Goal: Transaction & Acquisition: Purchase product/service

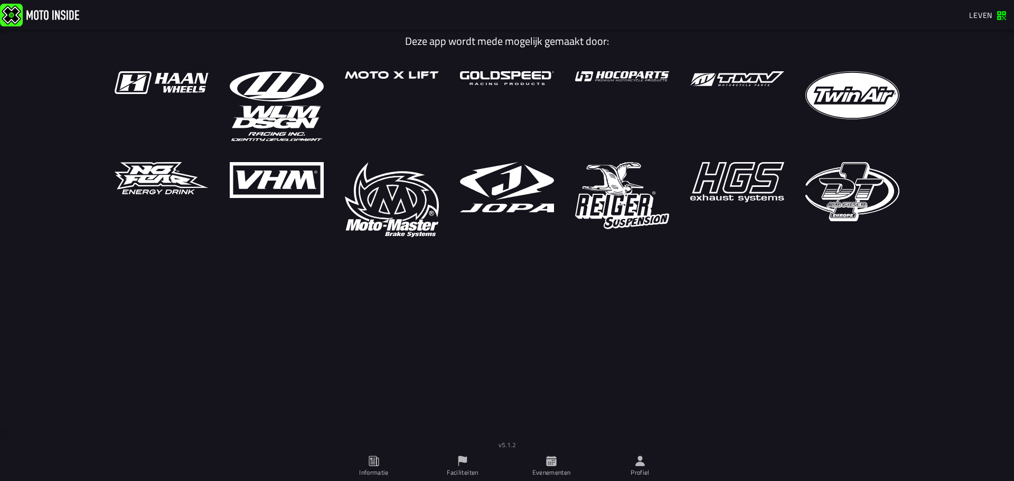
click at [834, 132] on ion-row at bounding box center [507, 154] width 806 height 166
click at [547, 463] on icon at bounding box center [551, 461] width 10 height 10
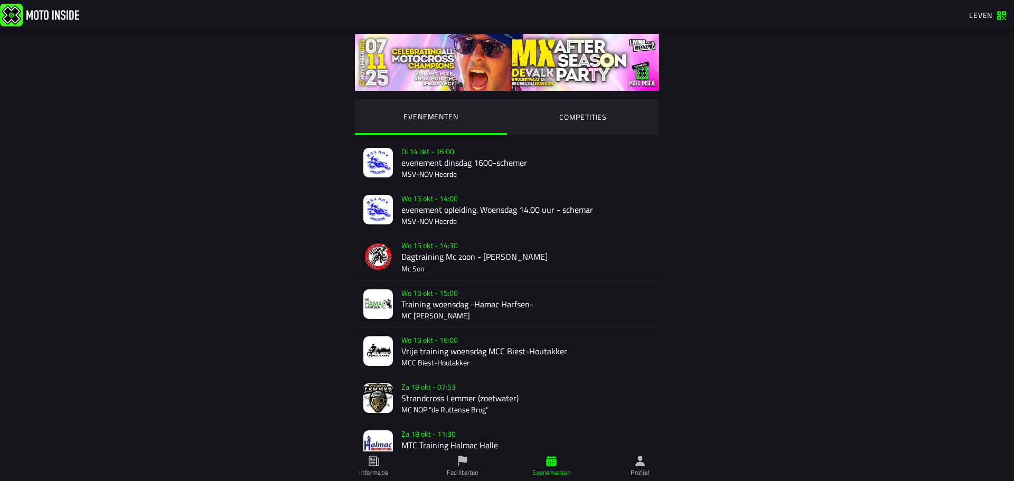
click at [603, 120] on ion-segment-button "COMPETITIES" at bounding box center [583, 117] width 152 height 36
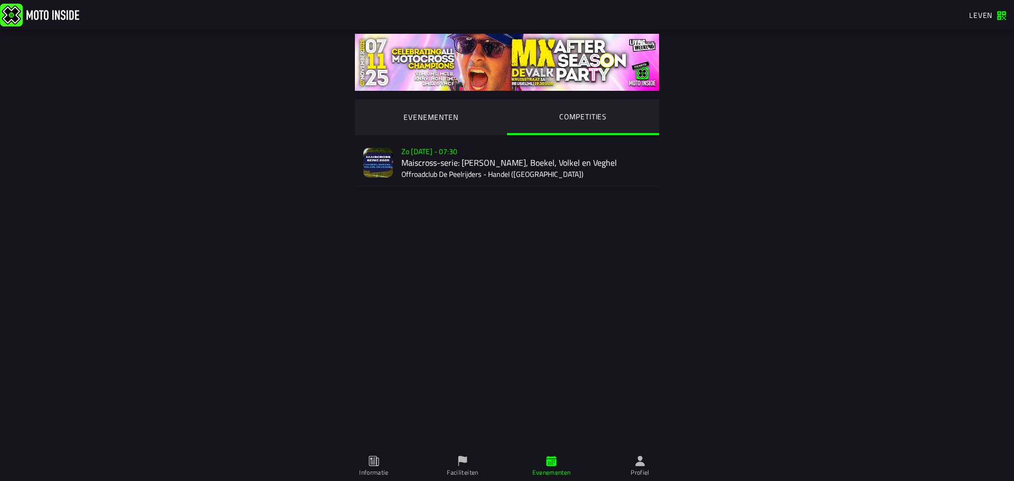
click at [493, 152] on div "Verkoop nog niet gestart Zo 2 nov - 07:30 Maiscross-serie: Händel, Boekel, Volk…" at bounding box center [525, 162] width 249 height 46
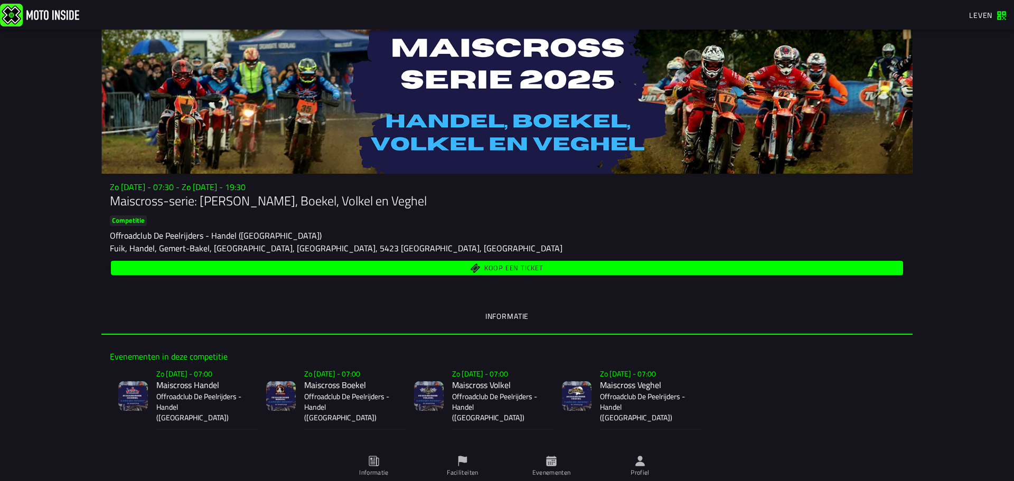
click at [527, 268] on font "Koop een ticket" at bounding box center [513, 268] width 59 height 11
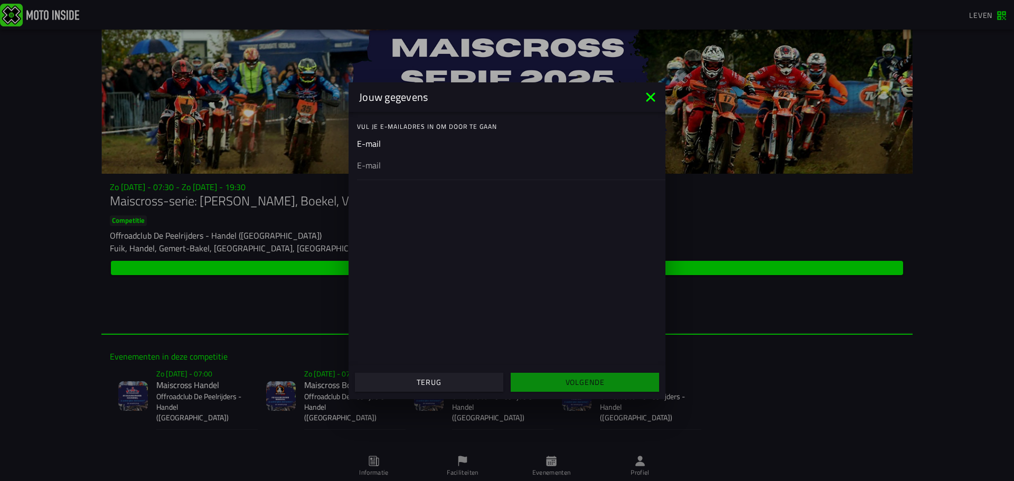
click at [400, 170] on div at bounding box center [507, 165] width 300 height 30
click at [400, 170] on input "email" at bounding box center [507, 164] width 300 height 13
type input "jeremythijssen@gmail.com"
click at [554, 383] on span "Volgende" at bounding box center [585, 382] width 132 height 7
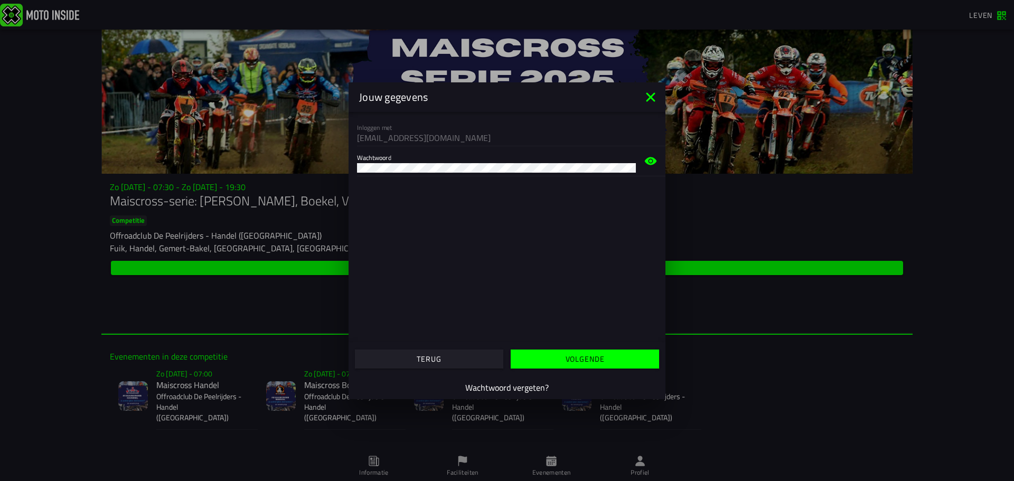
click at [552, 355] on span "Volgende" at bounding box center [585, 358] width 132 height 7
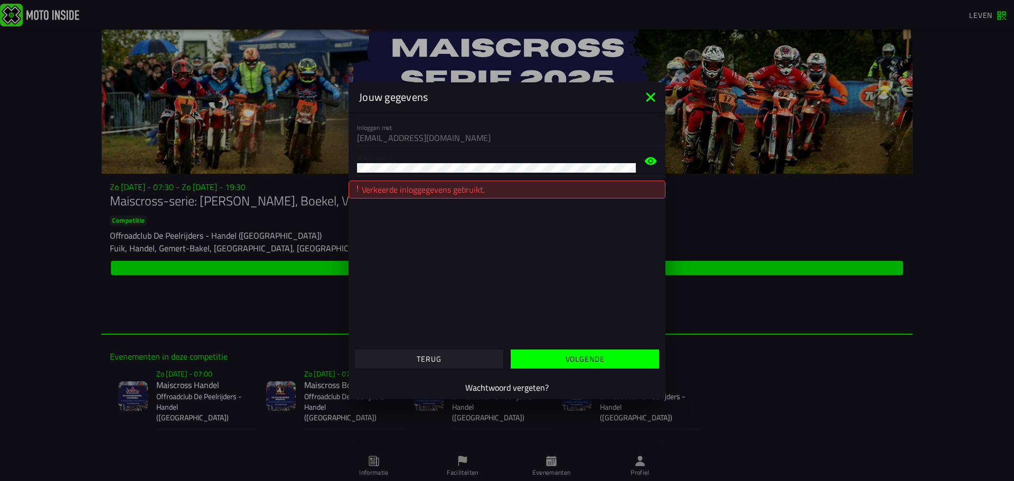
click at [552, 358] on span "button" at bounding box center [585, 358] width 132 height 7
click at [292, 161] on ion-modal "Jouw gegevens Inloggen met jeremythijssen@gmail.com Wachtwoord Verkeerde inlogg…" at bounding box center [507, 240] width 1014 height 481
click at [584, 358] on font "Volgende" at bounding box center [585, 358] width 39 height 11
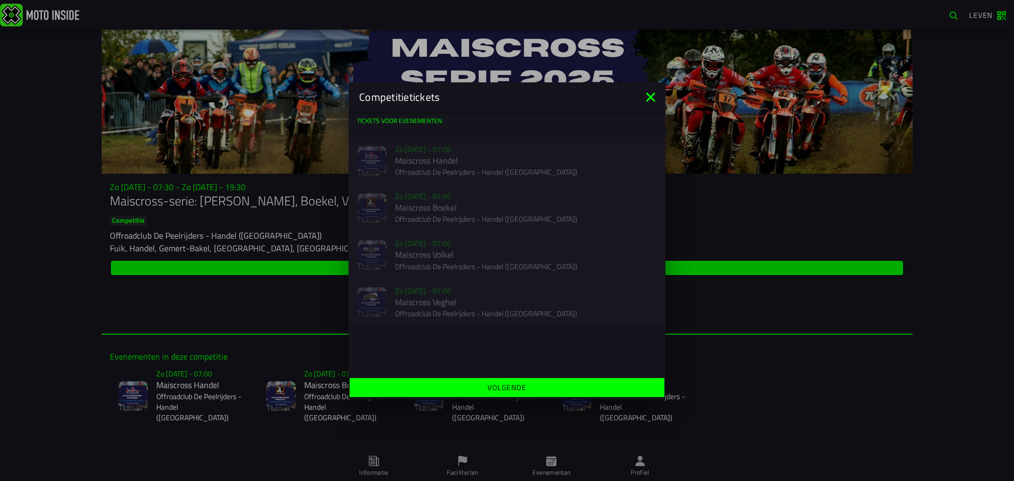
click at [496, 390] on font "Volgende" at bounding box center [506, 387] width 39 height 11
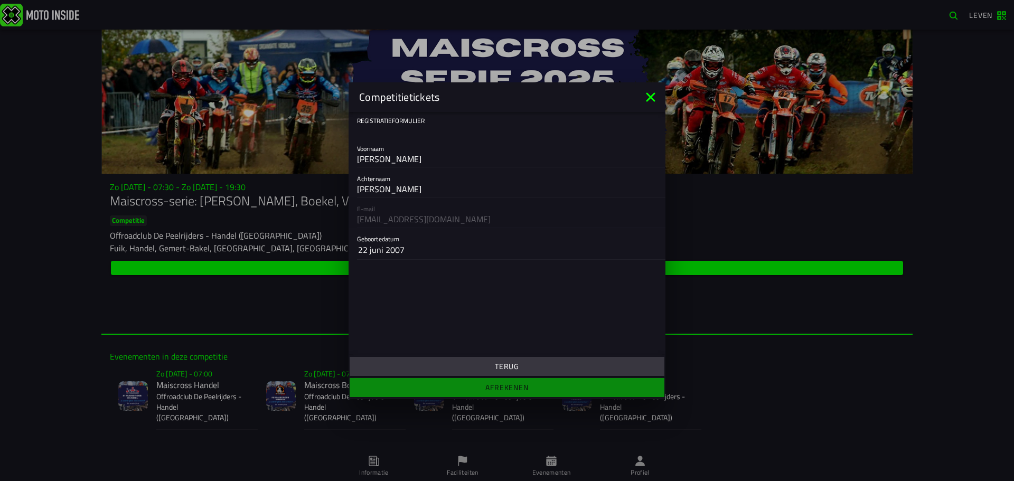
click at [481, 355] on ion-footer "Terug Afrekenen" at bounding box center [507, 377] width 317 height 44
click at [484, 372] on button "Terug" at bounding box center [507, 366] width 315 height 19
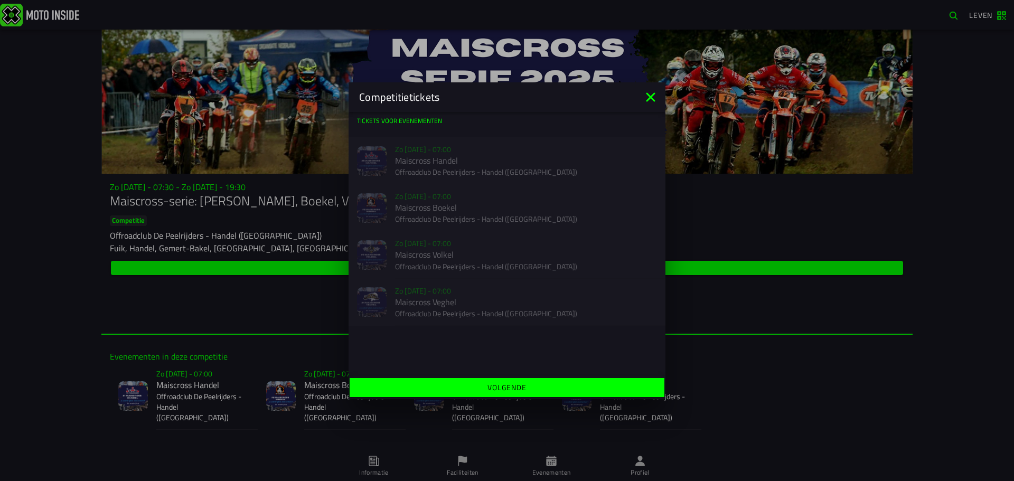
click at [653, 100] on icon at bounding box center [650, 96] width 9 height 9
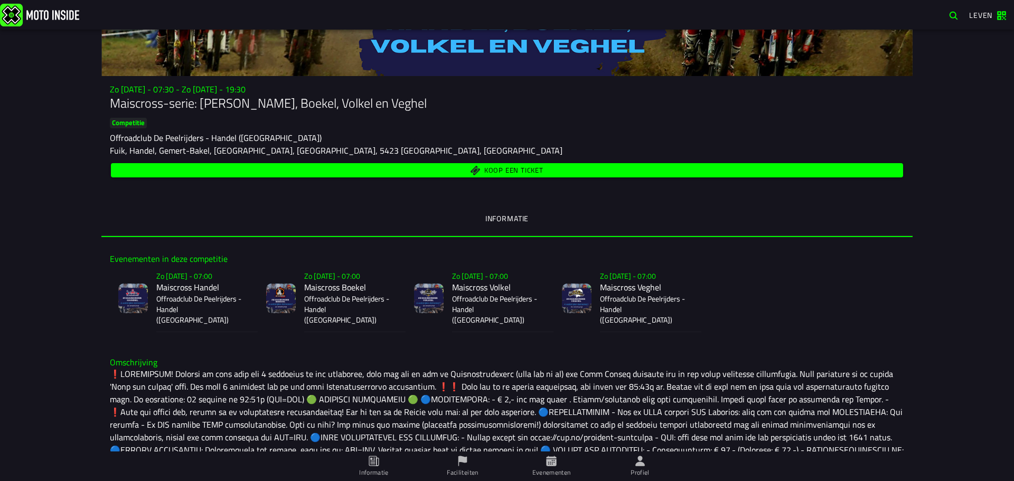
scroll to position [187, 0]
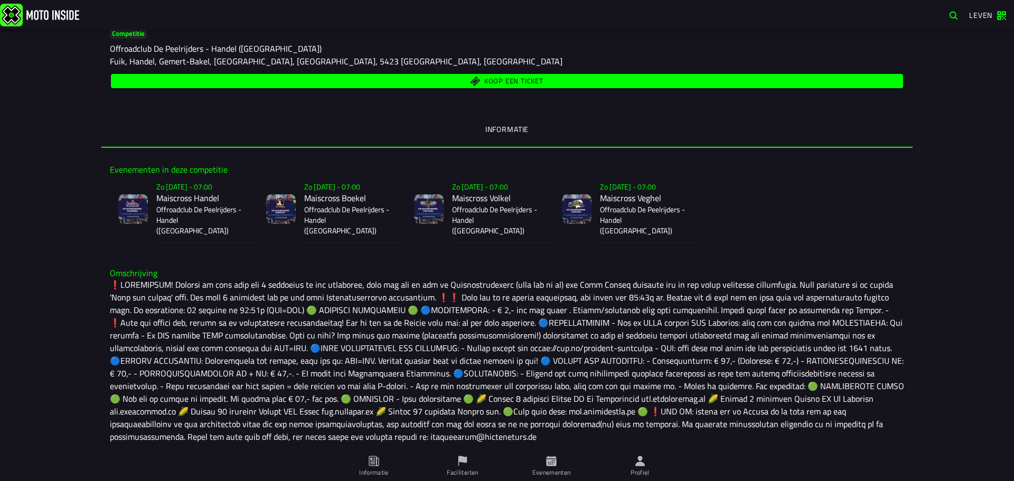
click at [236, 193] on h2 "Maiscross Handel" at bounding box center [202, 198] width 93 height 10
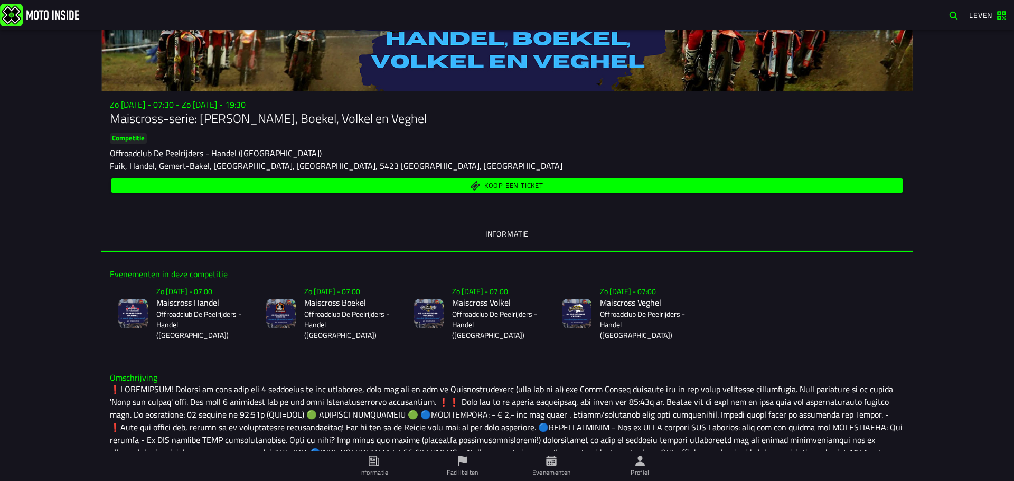
scroll to position [78, 0]
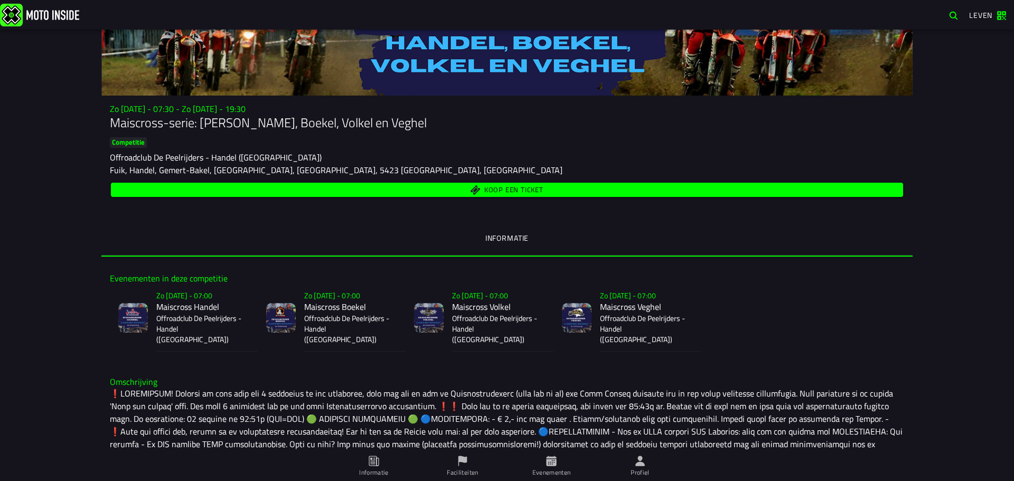
click at [641, 458] on icon at bounding box center [640, 461] width 10 height 10
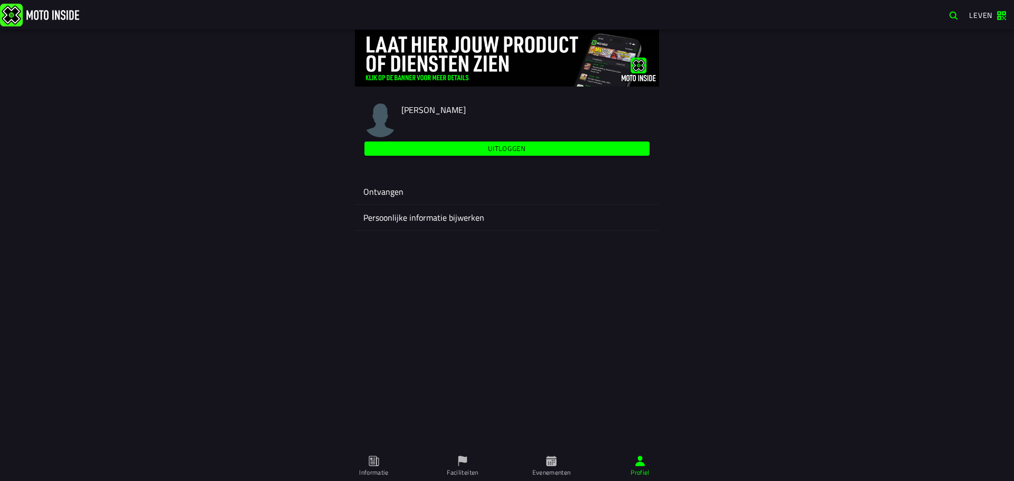
click at [463, 222] on ion-label "Persoonlijke informatie bijwerken" at bounding box center [506, 217] width 287 height 13
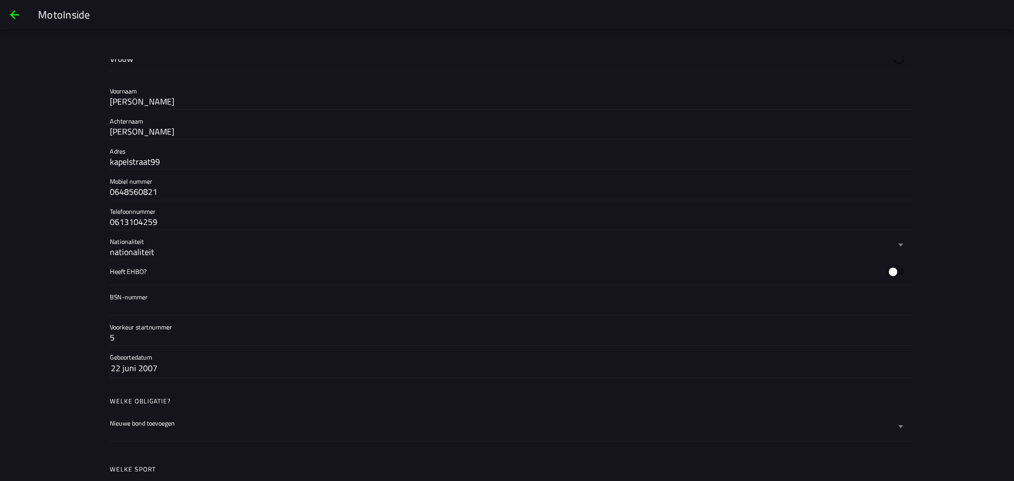
scroll to position [205, 0]
click at [203, 242] on div "nationaliteit" at bounding box center [502, 250] width 785 height 17
click at [203, 241] on button "Nationaliteit nationaliteit" at bounding box center [507, 245] width 794 height 30
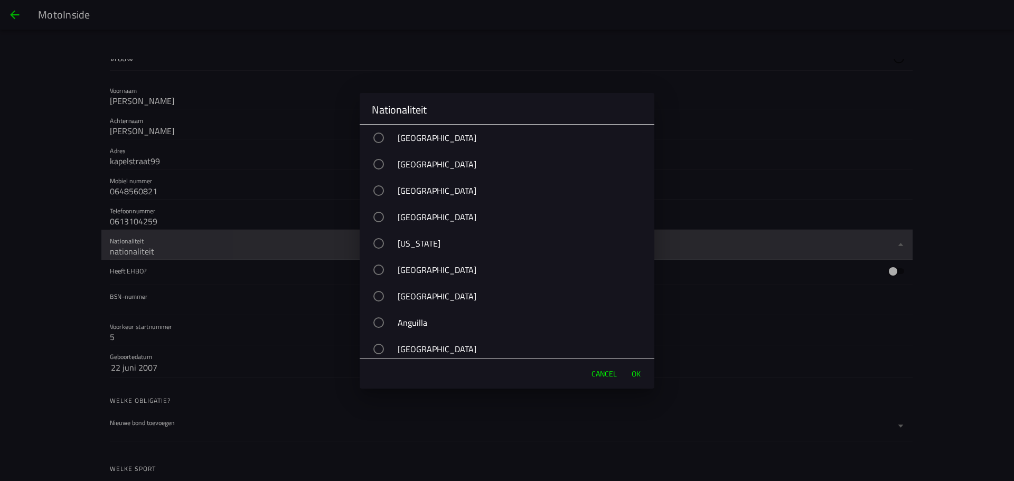
scroll to position [3876, 0]
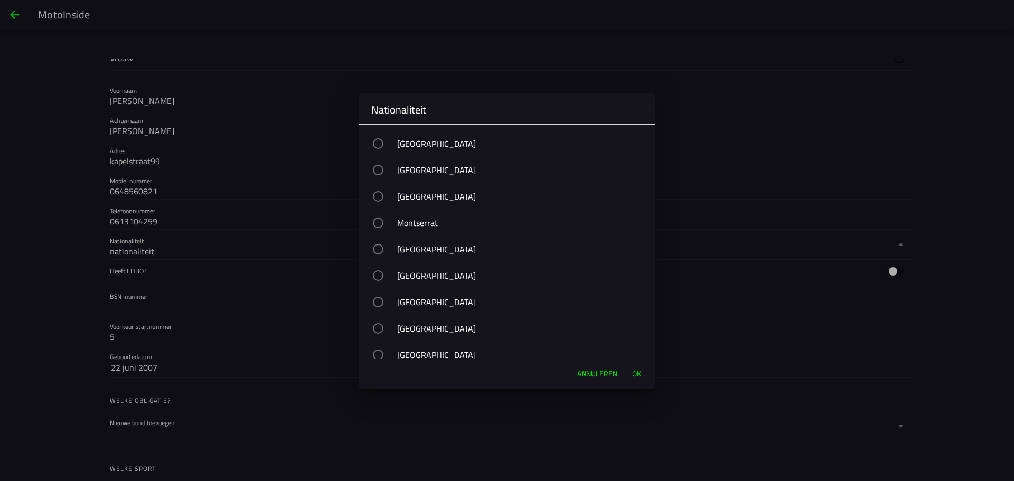
click at [203, 241] on ion-backdrop at bounding box center [507, 240] width 1014 height 481
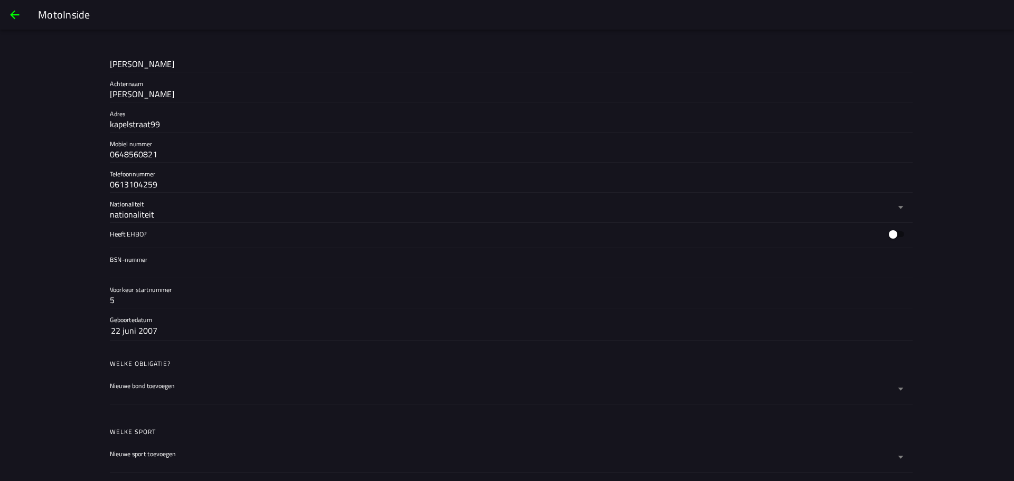
scroll to position [243, 0]
click at [190, 296] on input "5" at bounding box center [507, 299] width 794 height 13
type input "555"
click at [69, 294] on div "Persoonlijke informatie bijwerken Twee-factor authenticatie Two-factor-uitschak…" at bounding box center [507, 285] width 1014 height 452
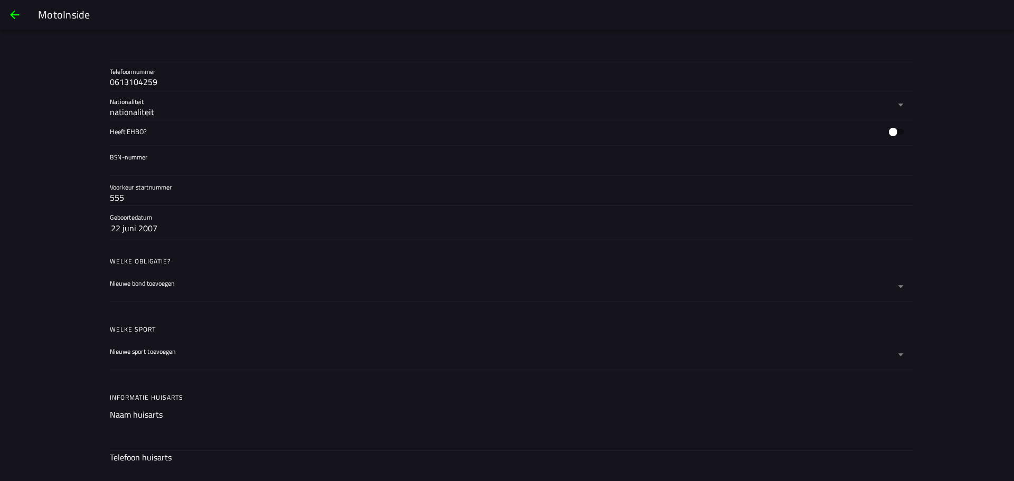
scroll to position [345, 0]
click at [155, 284] on div at bounding box center [502, 292] width 785 height 17
click at [155, 279] on button "Nieuwe bond toevoegen" at bounding box center [507, 286] width 794 height 30
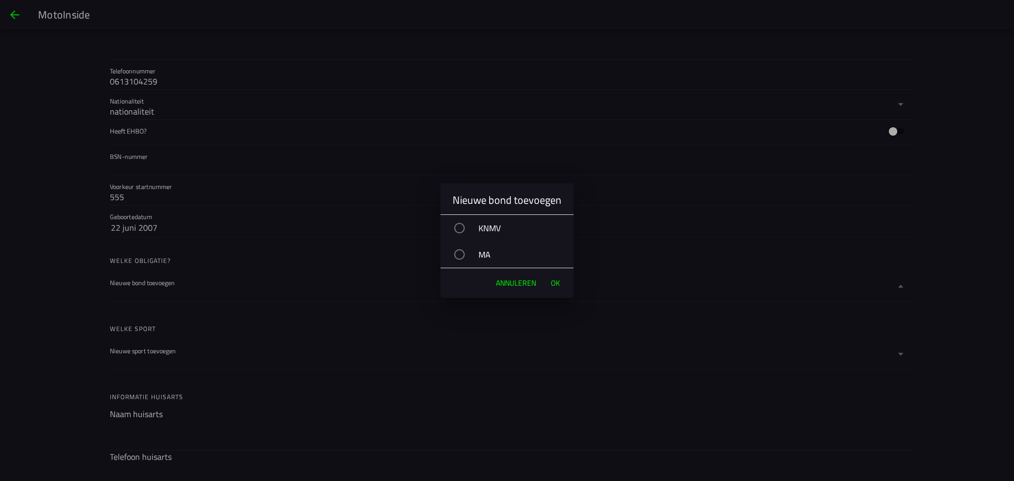
click at [419, 348] on ion-backdrop at bounding box center [507, 240] width 1014 height 481
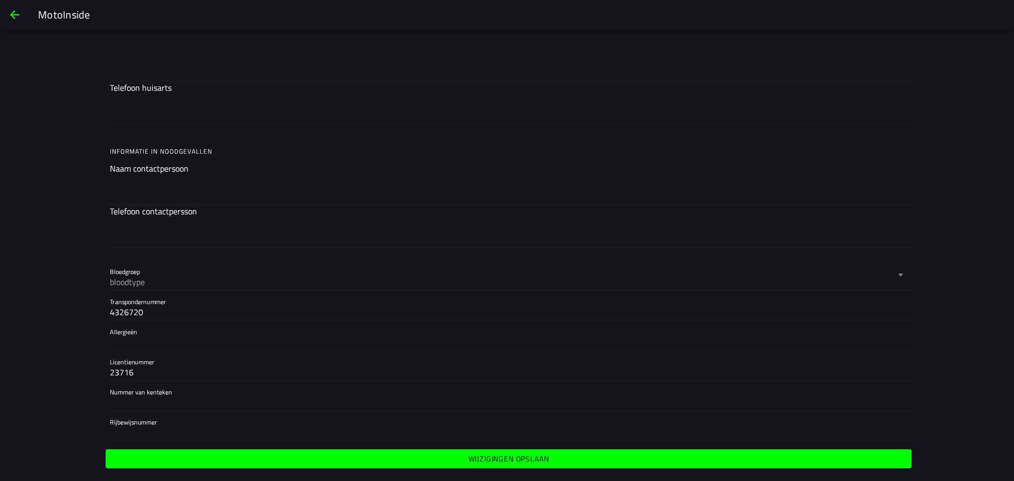
scroll to position [716, 0]
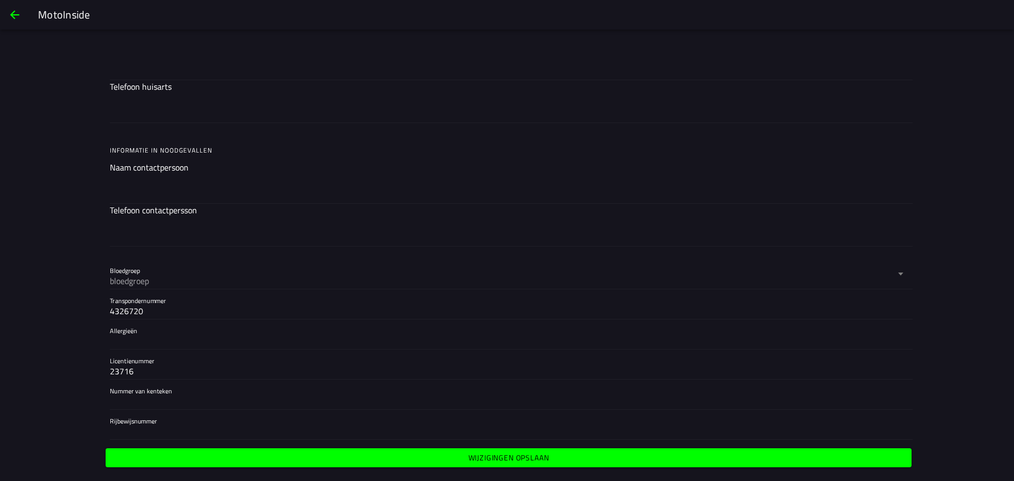
click at [308, 454] on span "Wijzigingen opslaan" at bounding box center [509, 457] width 790 height 7
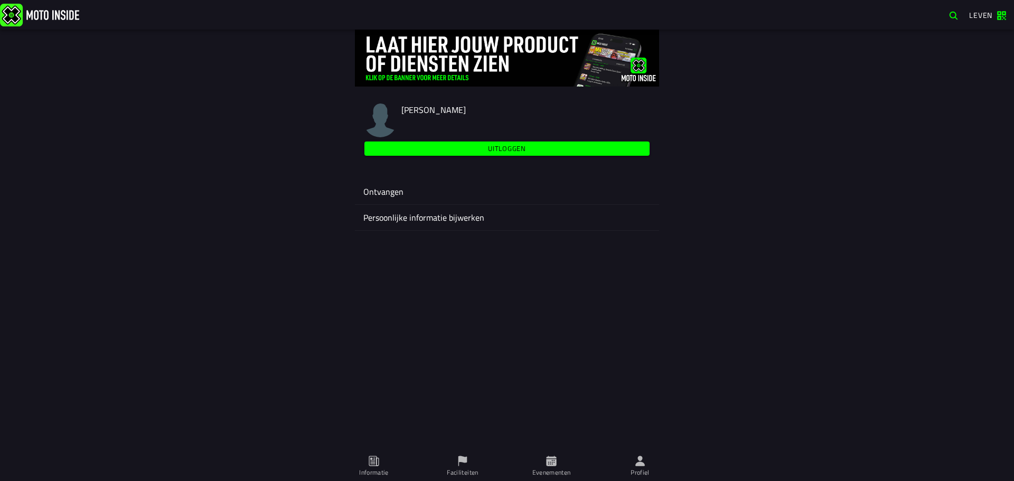
click at [539, 466] on span "Evenementen" at bounding box center [551, 467] width 76 height 30
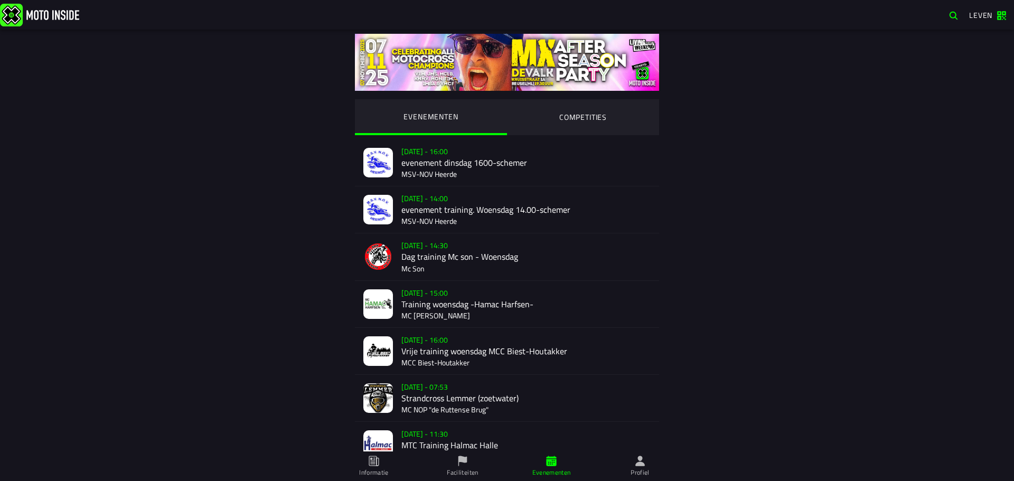
click at [588, 109] on ion-segment-button "COMPETITIES" at bounding box center [583, 117] width 152 height 36
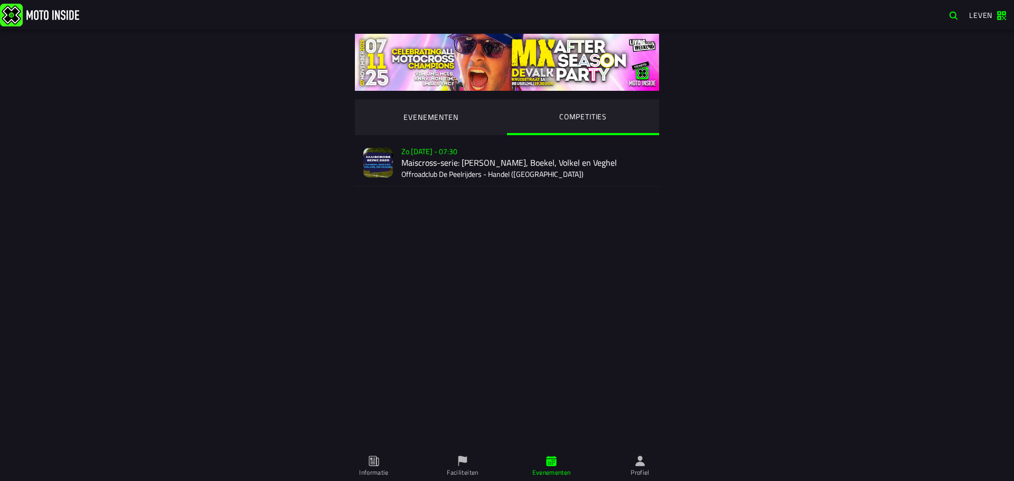
click at [466, 167] on div "Verkoop nog niet gestart Zo 2 nov - 07:30 Maiscross-serie: Händel, Boekel, Volk…" at bounding box center [525, 162] width 249 height 46
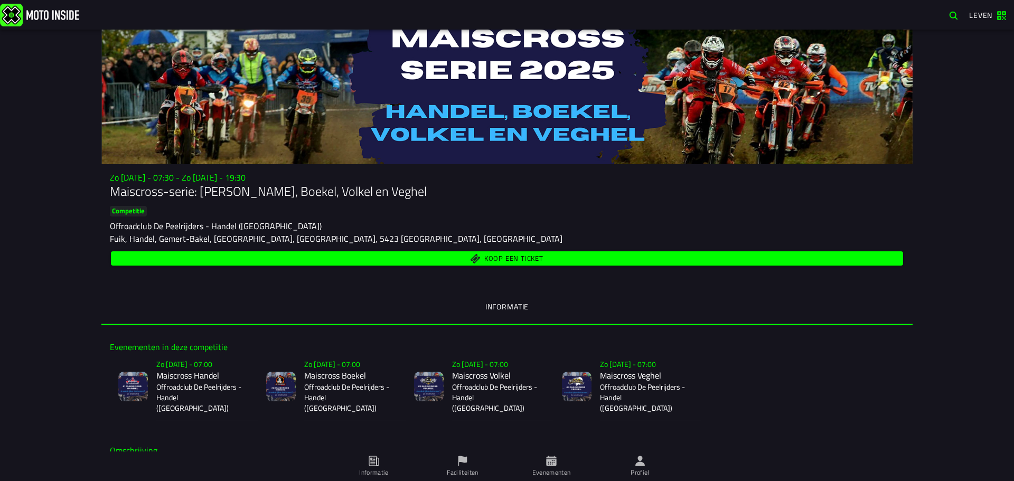
scroll to position [9, 0]
click at [935, 235] on div "Zo 2 nov - 07:30 - Zo 23 nov - 19:30 Maiscross-serie: Händel, Boekel, Volkel en…" at bounding box center [507, 256] width 1014 height 452
click at [940, 191] on div "Zo 2 nov - 07:30 - Zo 23 nov - 19:30 Maiscross-serie: Händel, Boekel, Volkel en…" at bounding box center [507, 256] width 1014 height 452
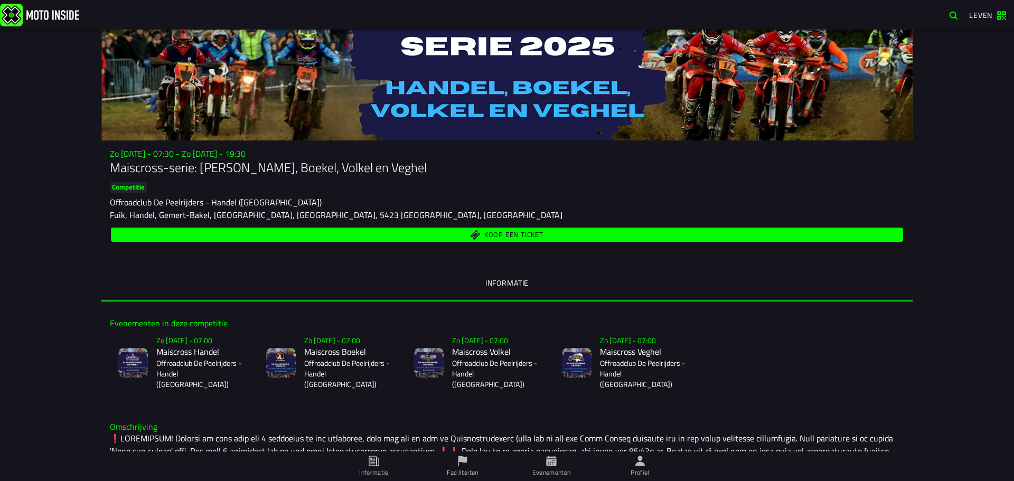
scroll to position [29, 0]
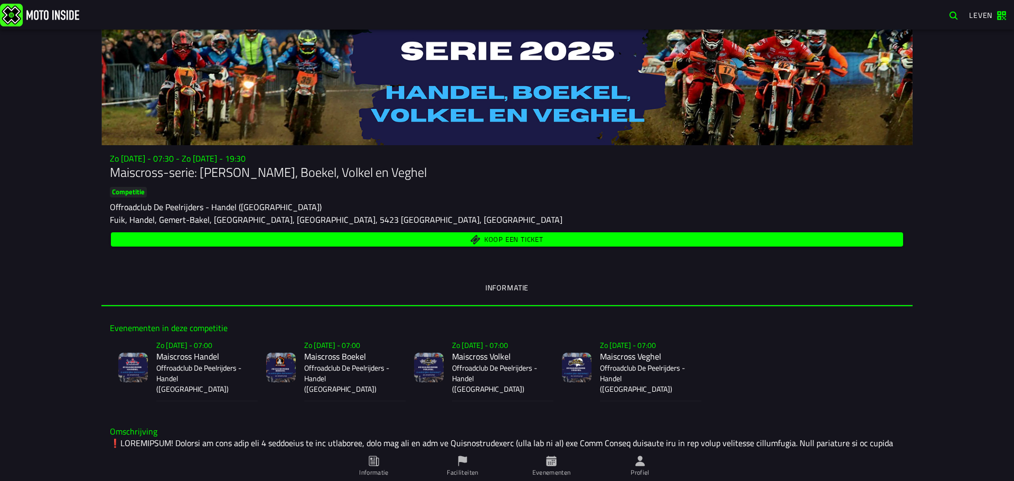
click at [195, 373] on p "Offroadclub De Peelrijders - Handel (NB)" at bounding box center [202, 379] width 93 height 32
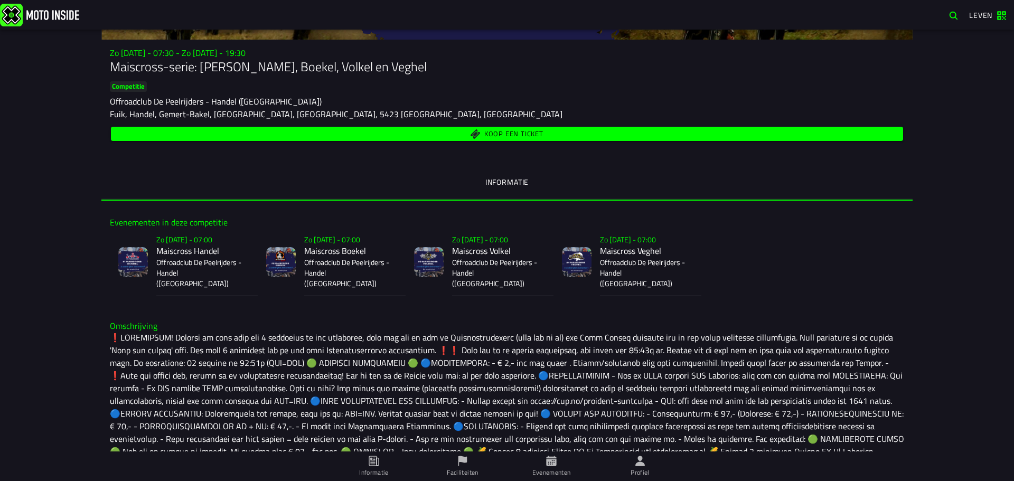
scroll to position [81, 0]
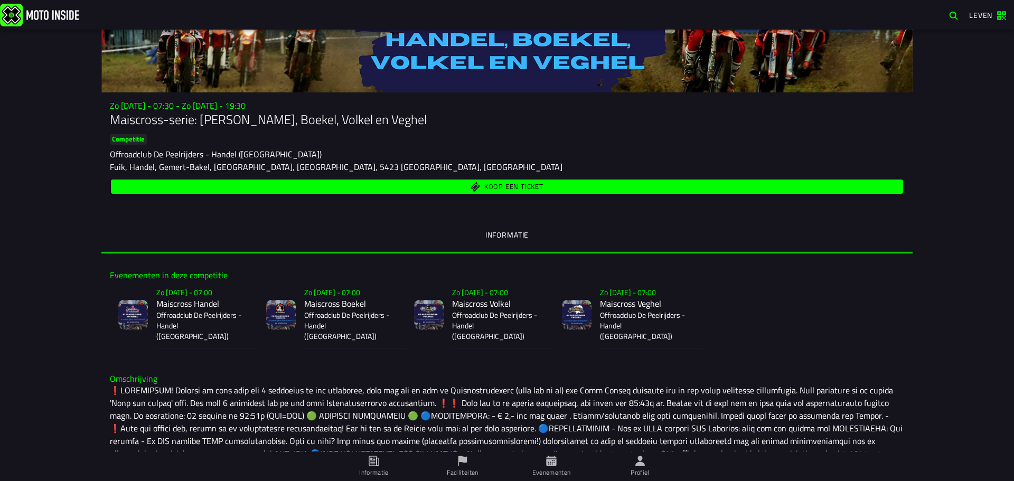
click at [484, 187] on font "Koop een ticket" at bounding box center [513, 187] width 59 height 11
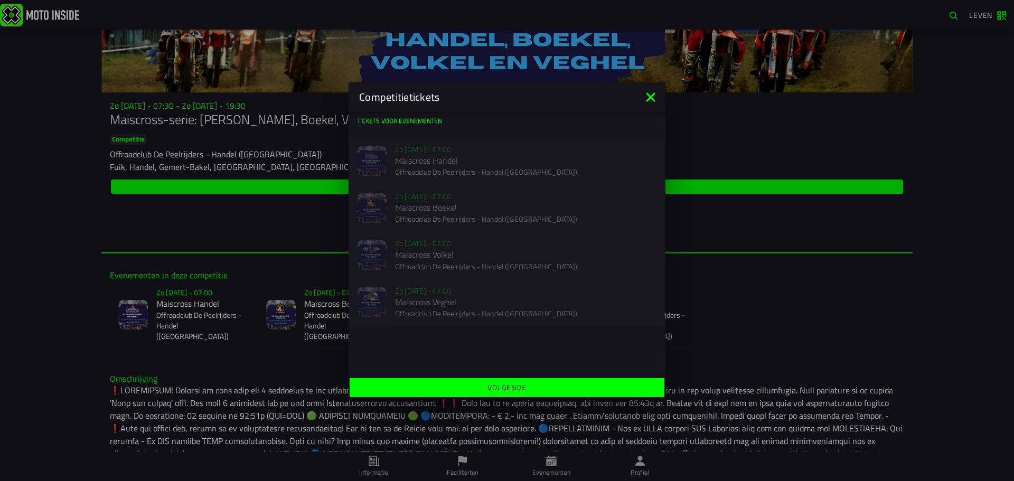
click at [654, 92] on icon at bounding box center [650, 97] width 17 height 17
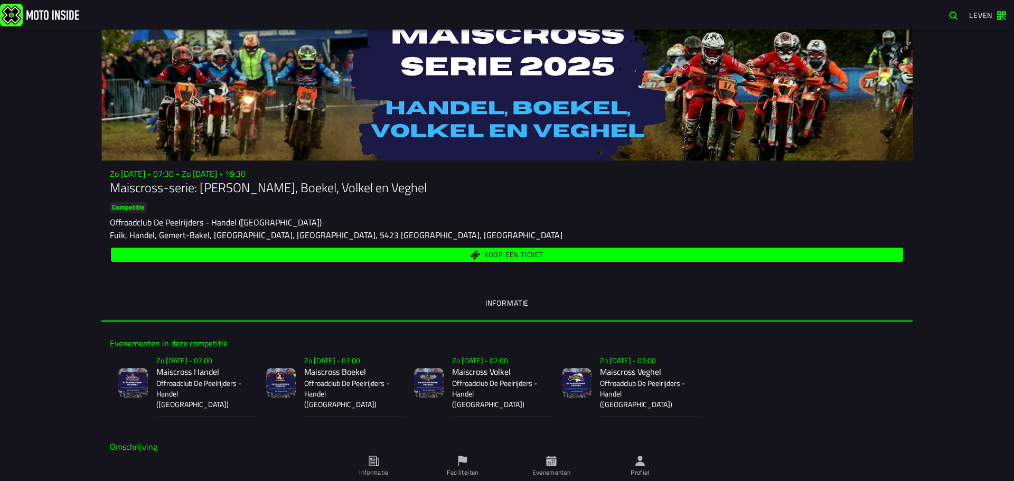
scroll to position [0, 0]
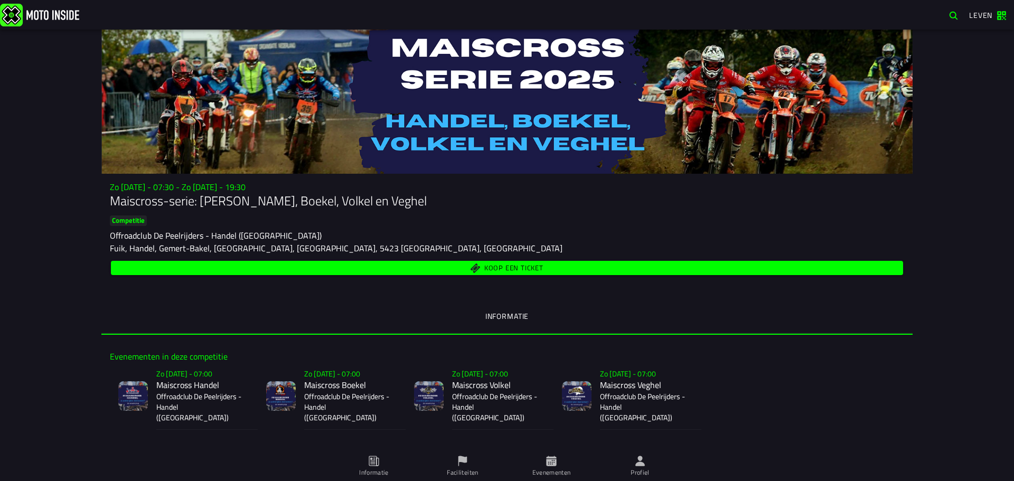
click at [484, 270] on font "Koop een ticket" at bounding box center [513, 268] width 59 height 11
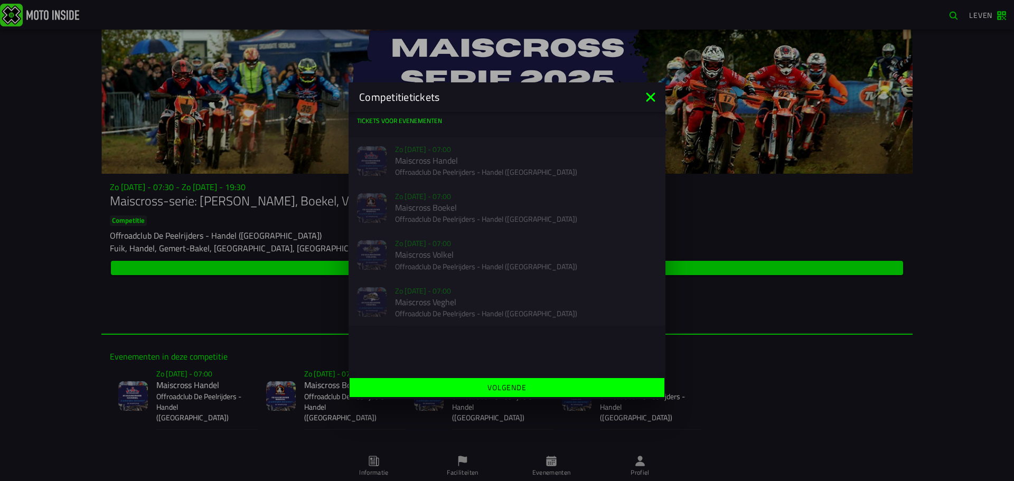
click at [647, 98] on icon at bounding box center [650, 97] width 17 height 17
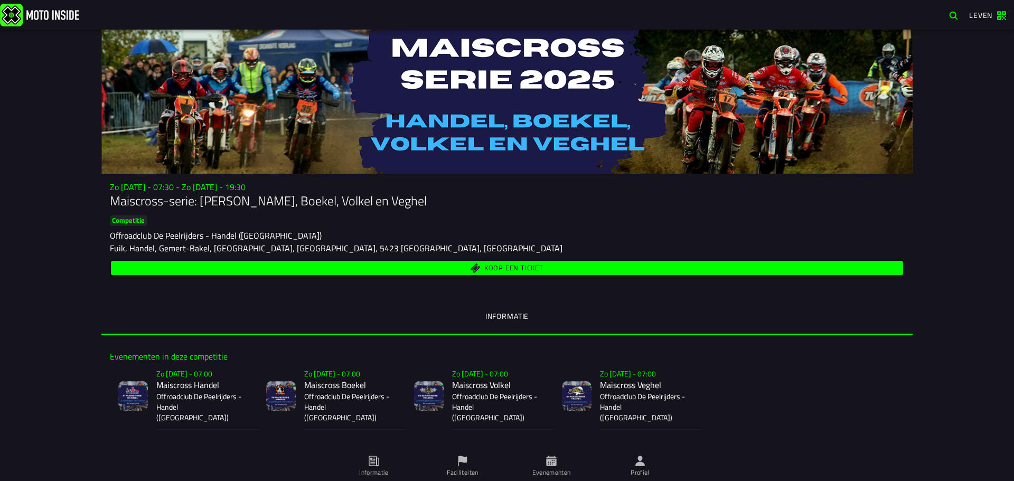
click at [343, 269] on span "Koop een ticket" at bounding box center [507, 268] width 780 height 10
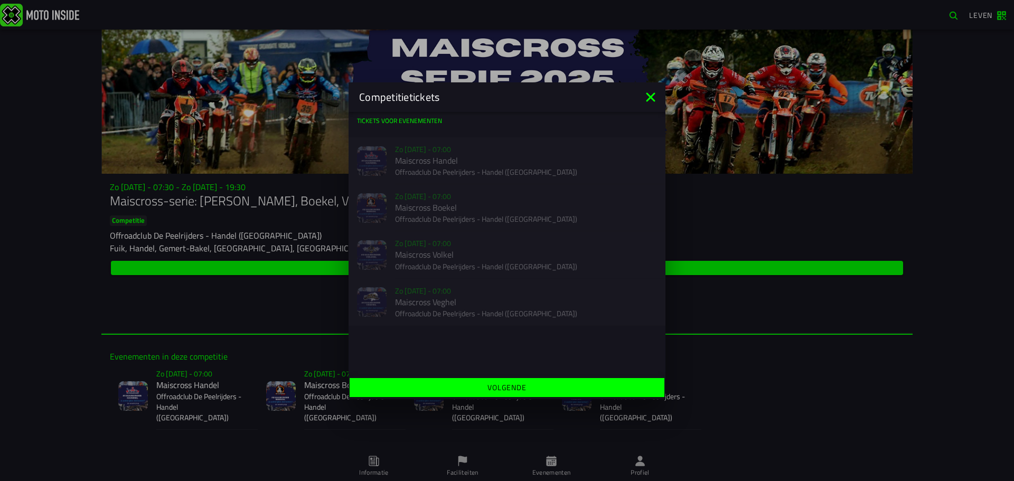
click at [651, 91] on icon at bounding box center [650, 97] width 17 height 17
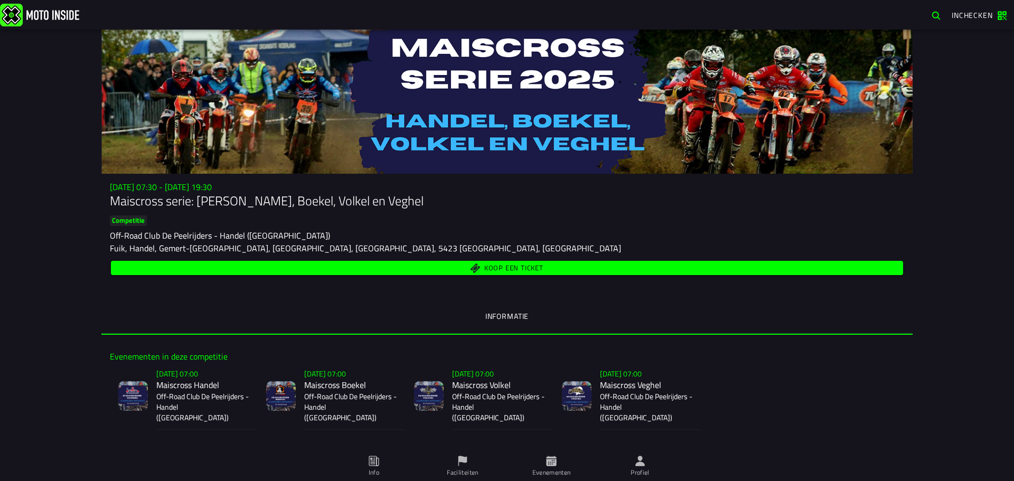
click at [468, 270] on span "Koop een ticket" at bounding box center [507, 268] width 780 height 10
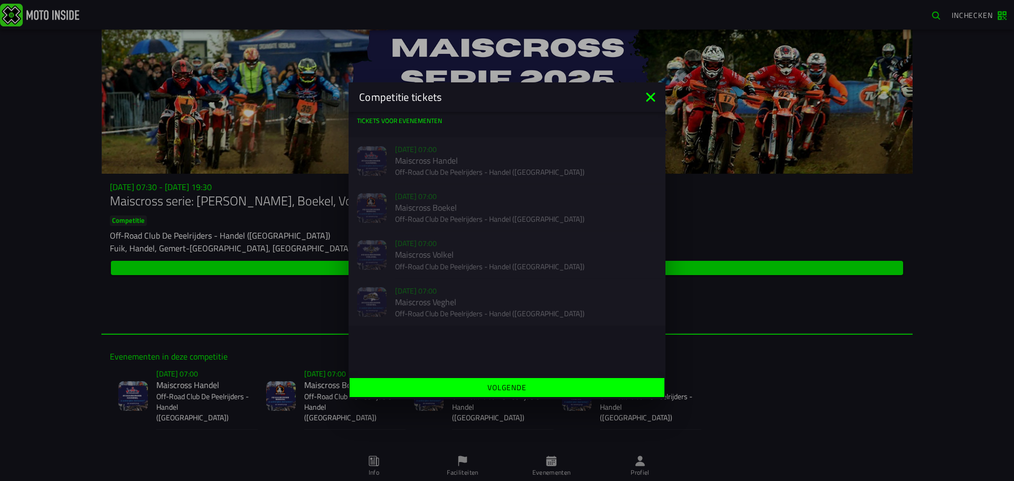
click at [646, 95] on icon at bounding box center [650, 97] width 17 height 17
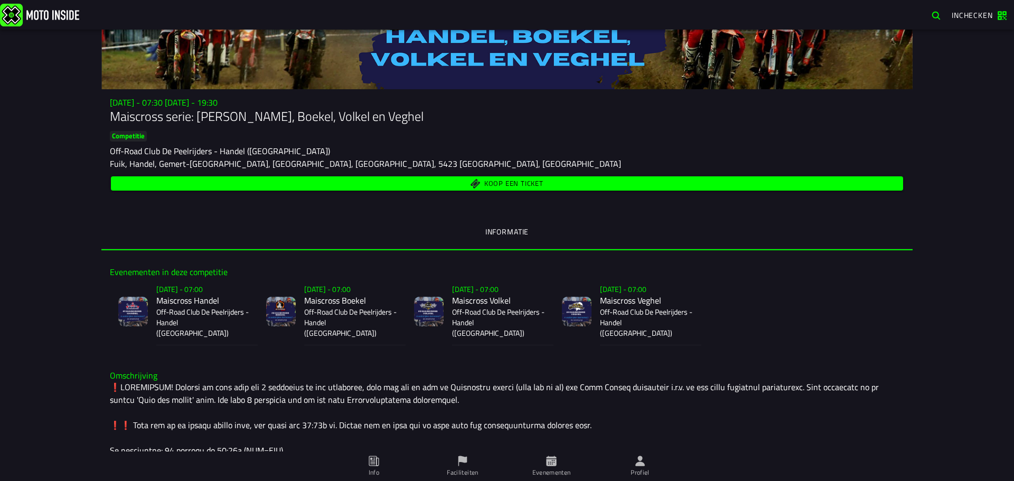
scroll to position [53, 0]
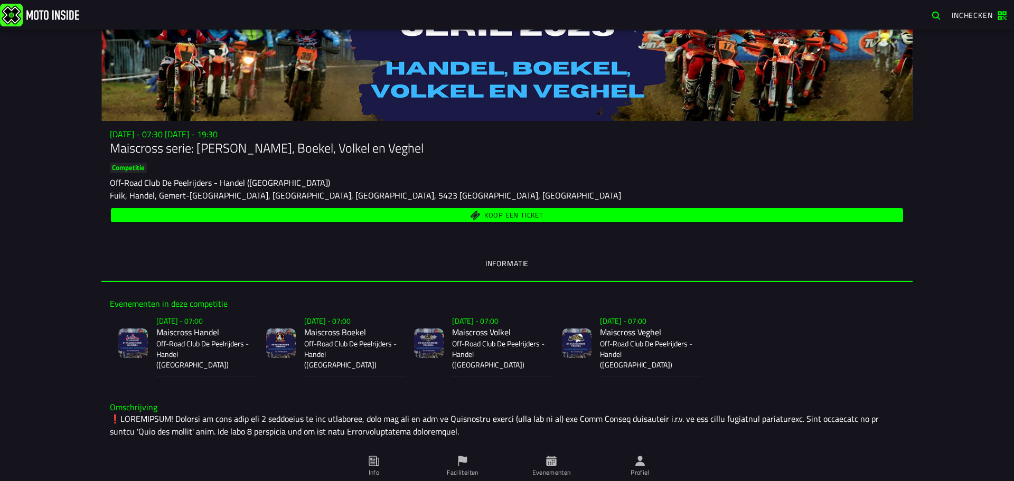
click at [440, 217] on span "Koop een ticket" at bounding box center [507, 215] width 780 height 10
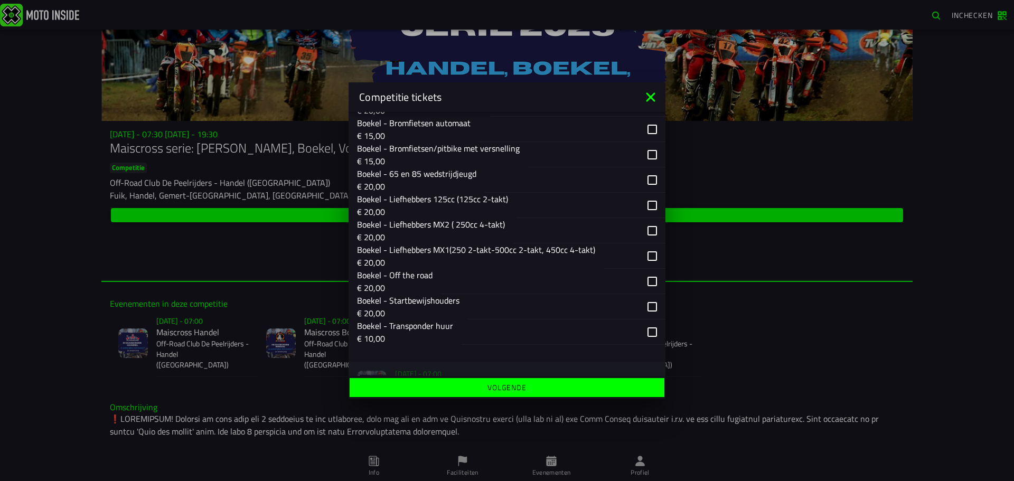
scroll to position [264, 0]
click at [436, 257] on p "€ 20,00" at bounding box center [476, 262] width 238 height 13
click at [0, 0] on slot "Volgende" at bounding box center [0, 0] width 0 height 0
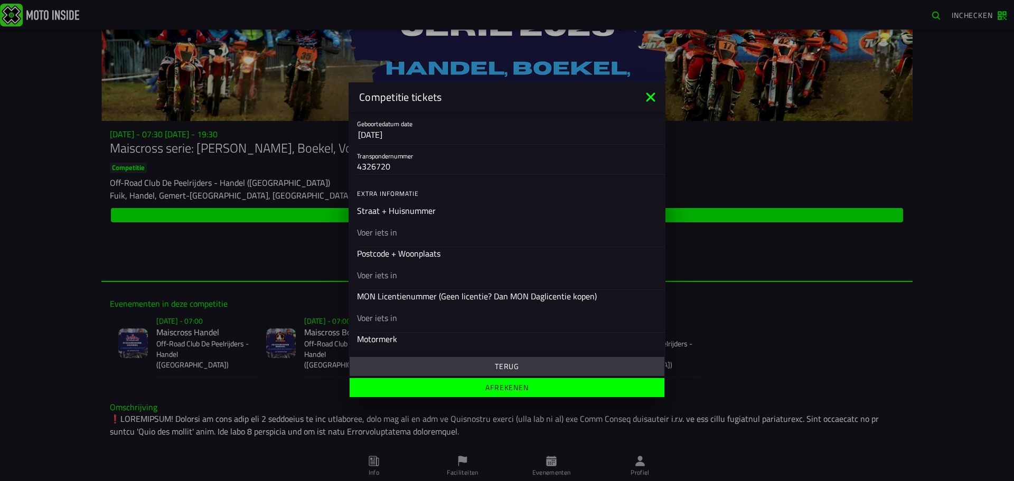
scroll to position [417, 0]
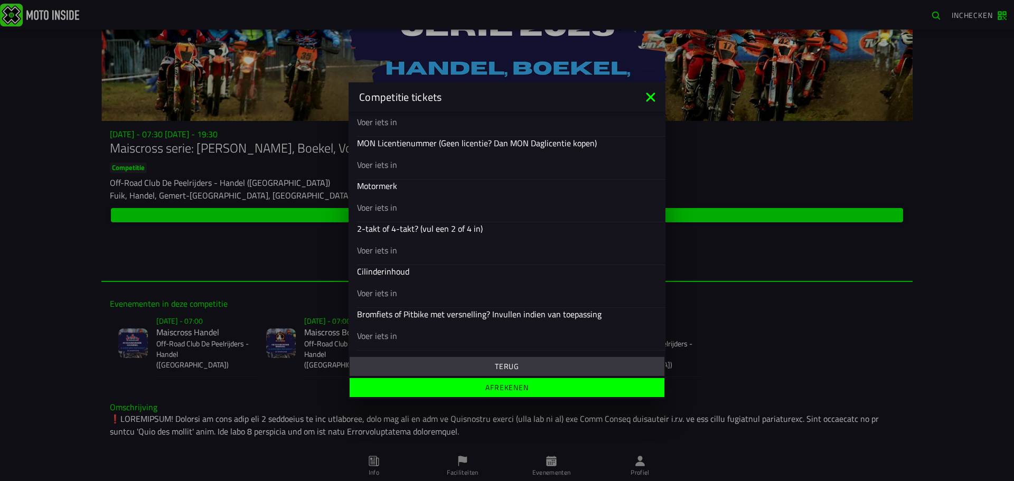
click at [410, 209] on input "text" at bounding box center [507, 207] width 300 height 13
type input "gasgas"
click at [382, 247] on input "text" at bounding box center [507, 249] width 300 height 13
type input "4 takt"
click at [377, 295] on input "text" at bounding box center [507, 292] width 300 height 13
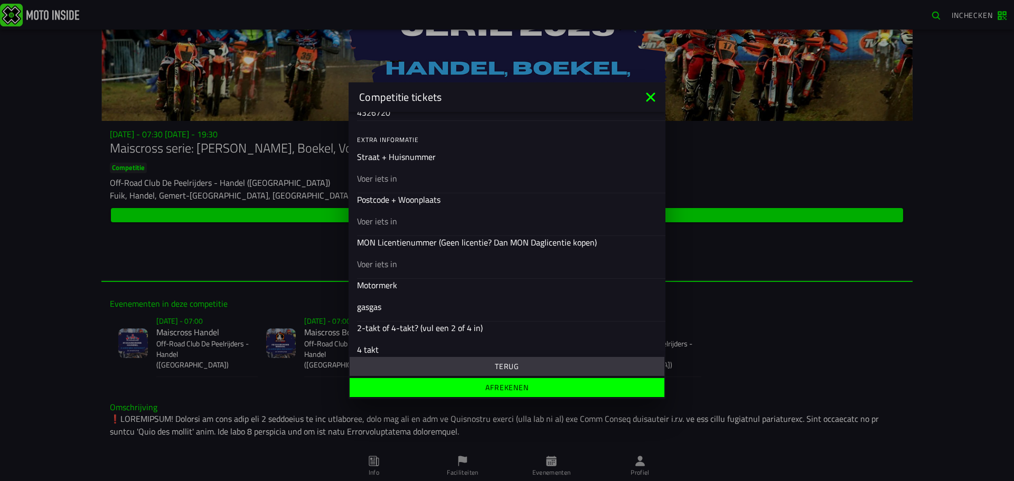
scroll to position [312, 0]
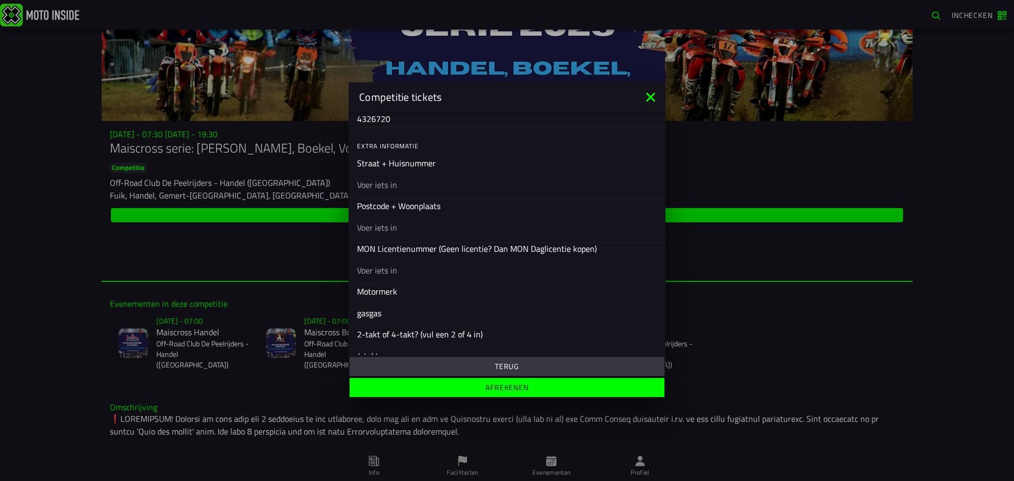
type input "350"
click at [392, 274] on input "text" at bounding box center [507, 270] width 300 height 13
type input "23716"
click at [387, 229] on input "text" at bounding box center [507, 227] width 300 height 13
type input "5741cc"
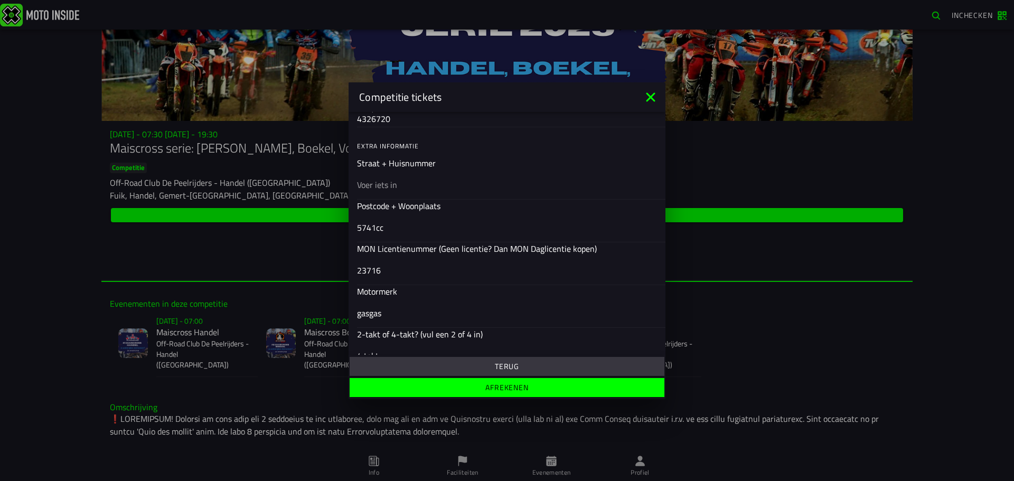
click at [388, 191] on div at bounding box center [507, 185] width 300 height 30
click at [388, 191] on input "text" at bounding box center [507, 184] width 300 height 13
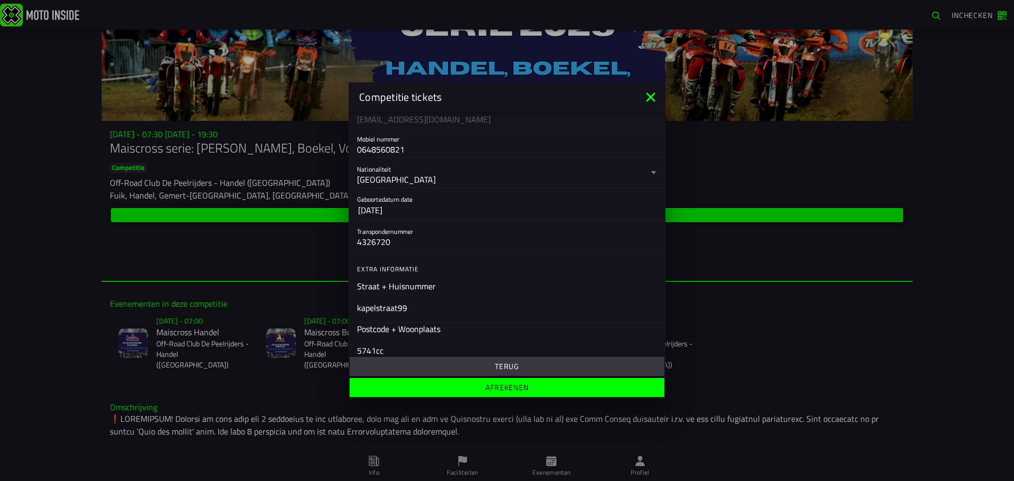
scroll to position [206, 0]
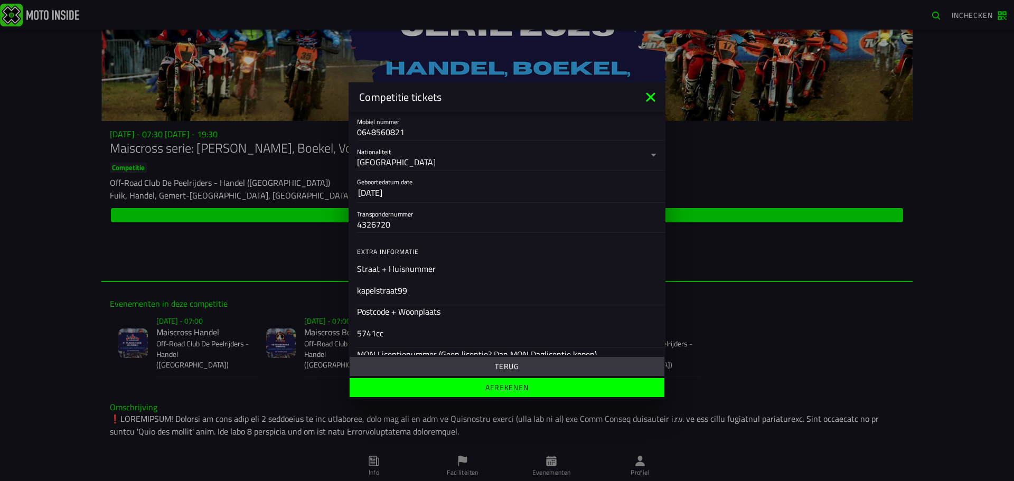
type input "kapelstraat99"
click at [0, 0] on slot "Afrekenen" at bounding box center [0, 0] width 0 height 0
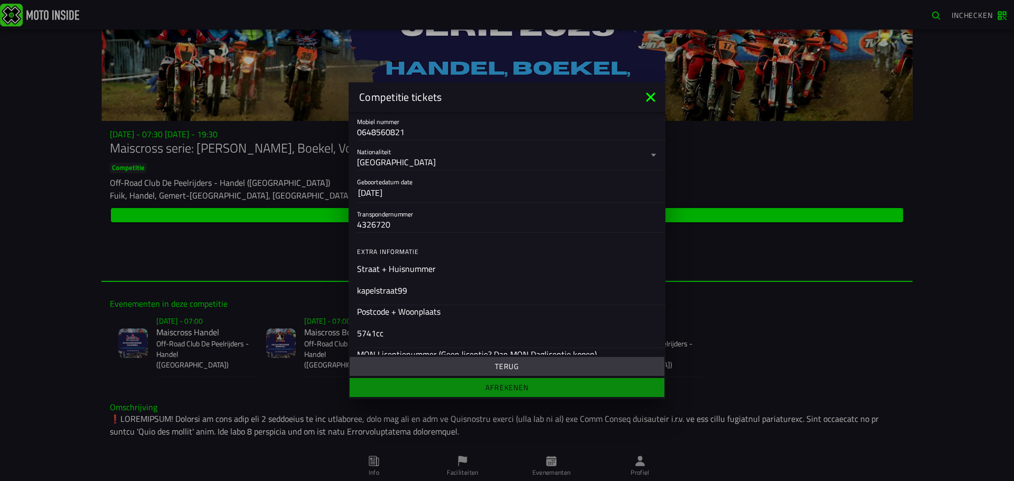
scroll to position [417, 0]
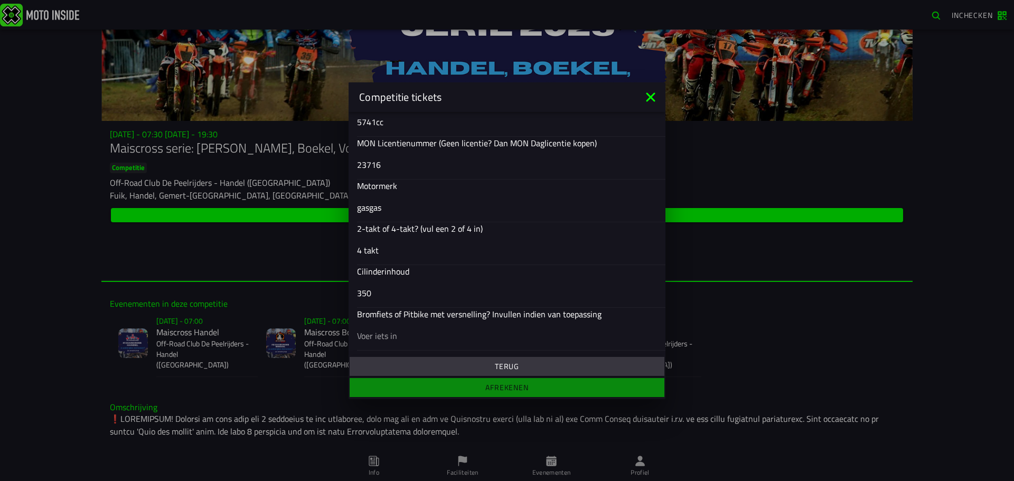
click at [557, 388] on ion-footer "Terug Afrekenen" at bounding box center [507, 377] width 317 height 44
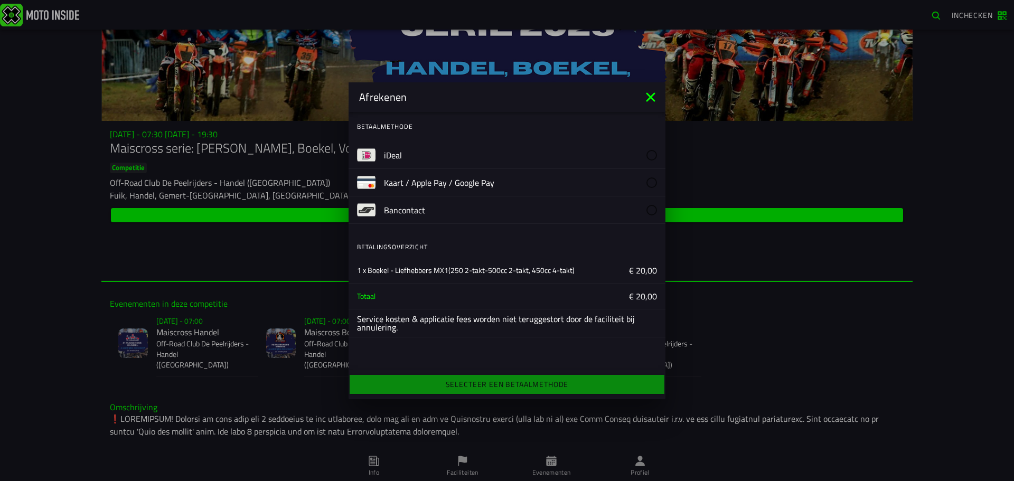
click at [649, 99] on icon at bounding box center [650, 96] width 9 height 9
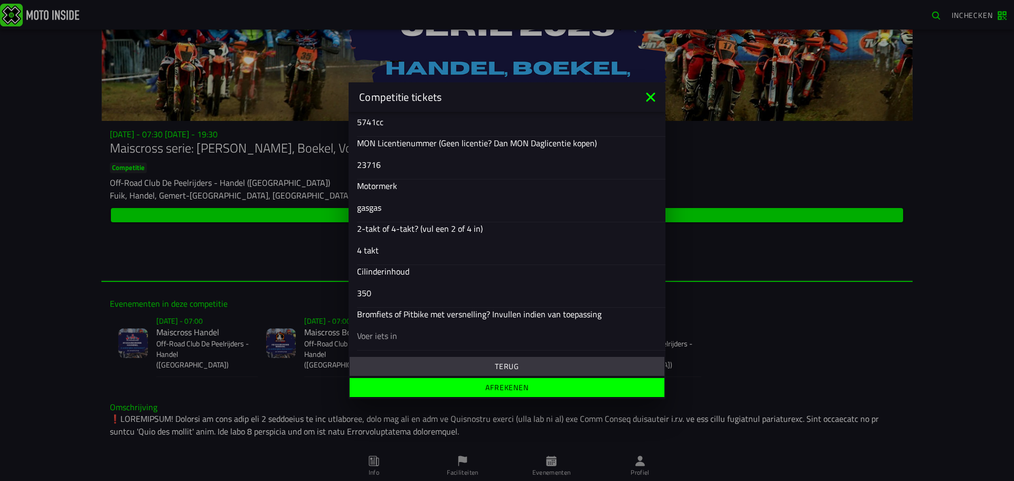
click at [653, 98] on icon at bounding box center [650, 96] width 9 height 9
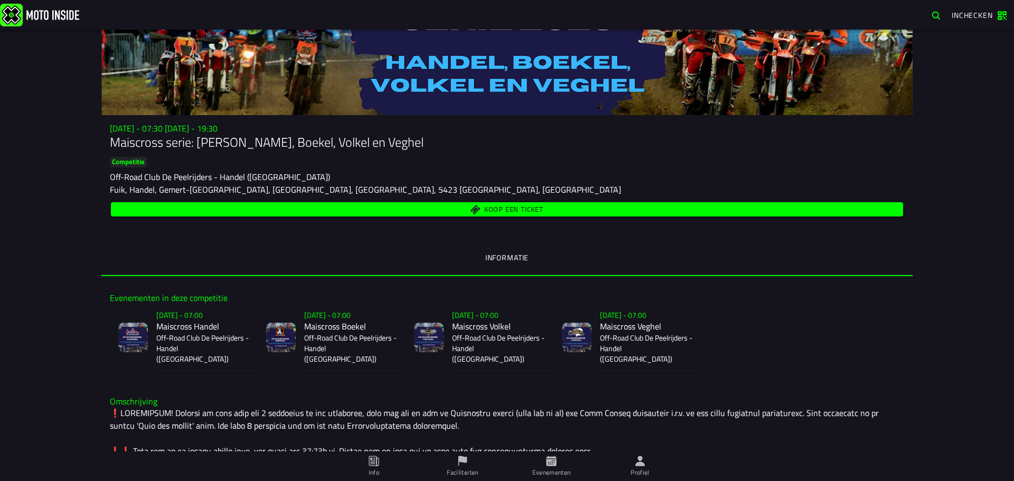
scroll to position [0, 0]
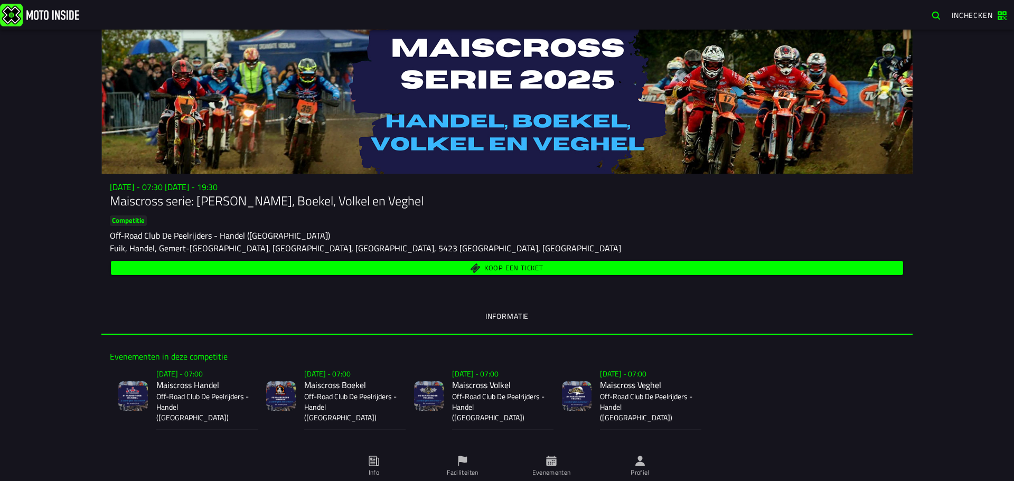
click at [415, 265] on span "Koop een ticket" at bounding box center [507, 268] width 780 height 10
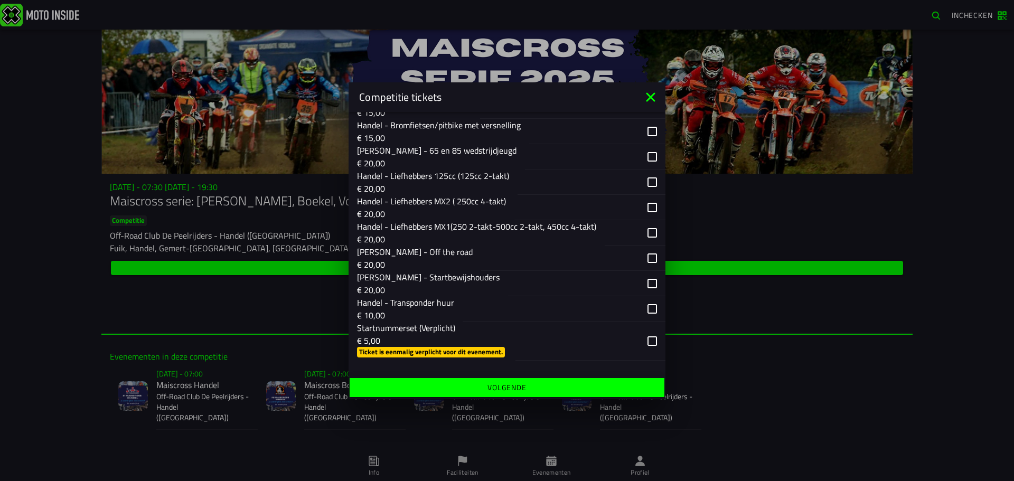
scroll to position [264, 0]
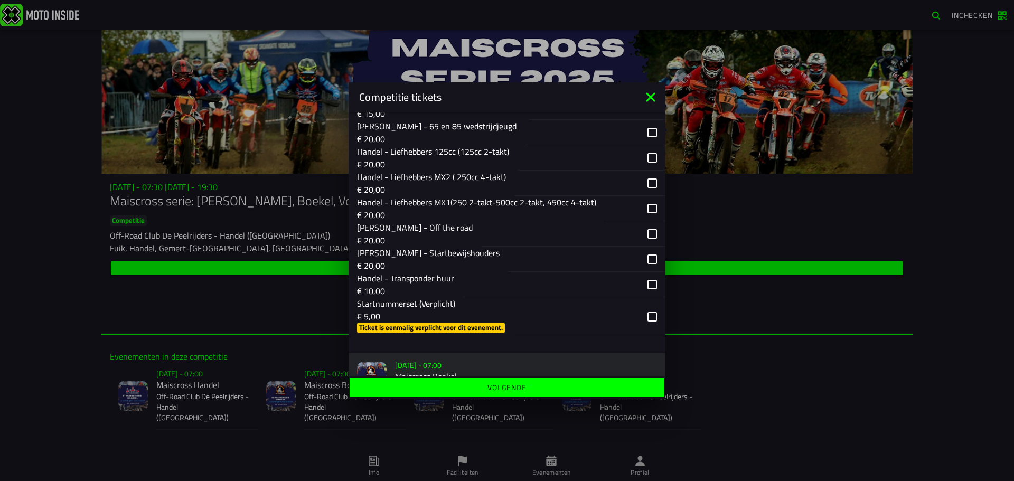
click at [460, 209] on p "€ 20,00" at bounding box center [476, 215] width 239 height 13
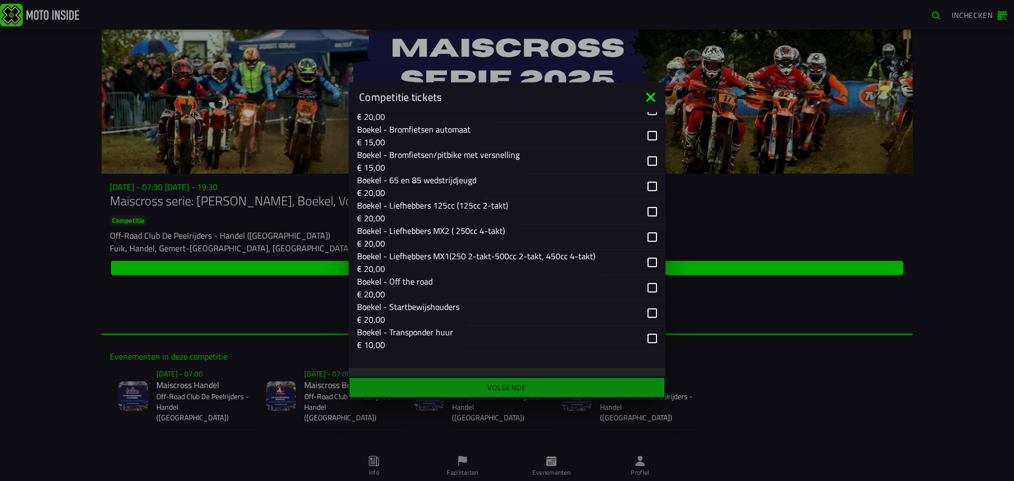
scroll to position [739, 0]
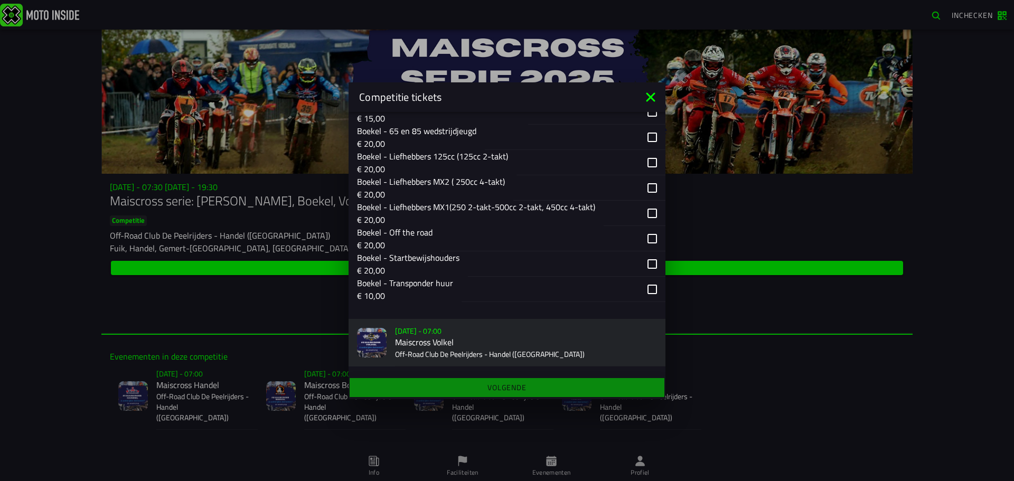
click at [483, 214] on p "€ 20,00" at bounding box center [476, 219] width 238 height 13
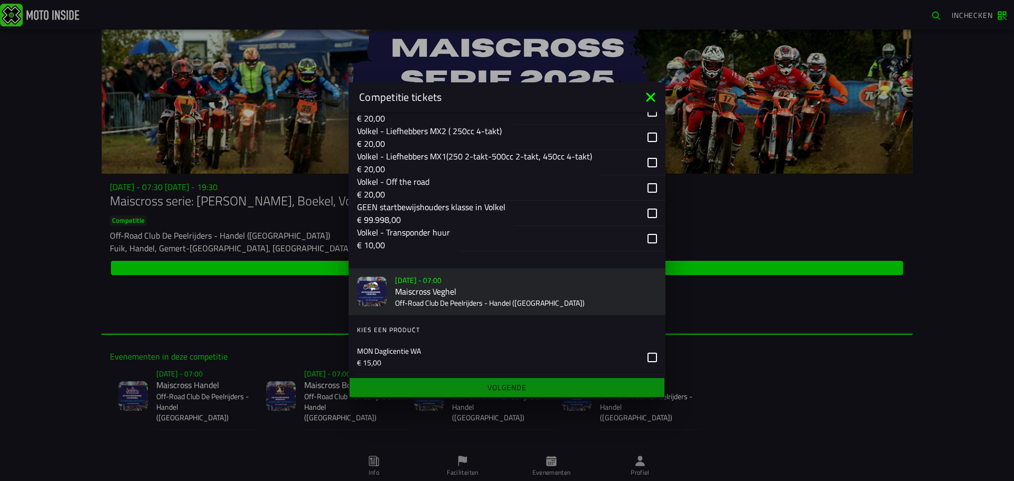
scroll to position [1215, 0]
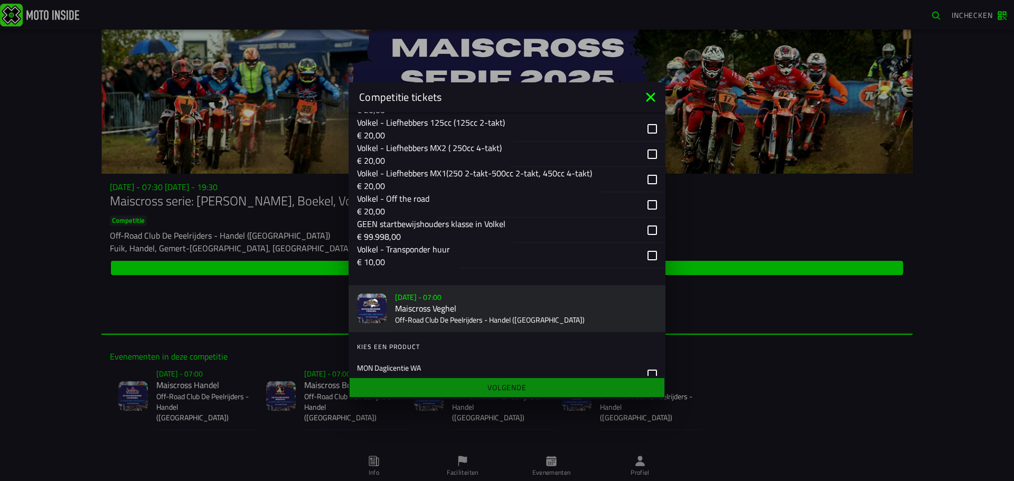
click at [453, 182] on p "€ 20,00" at bounding box center [474, 185] width 235 height 13
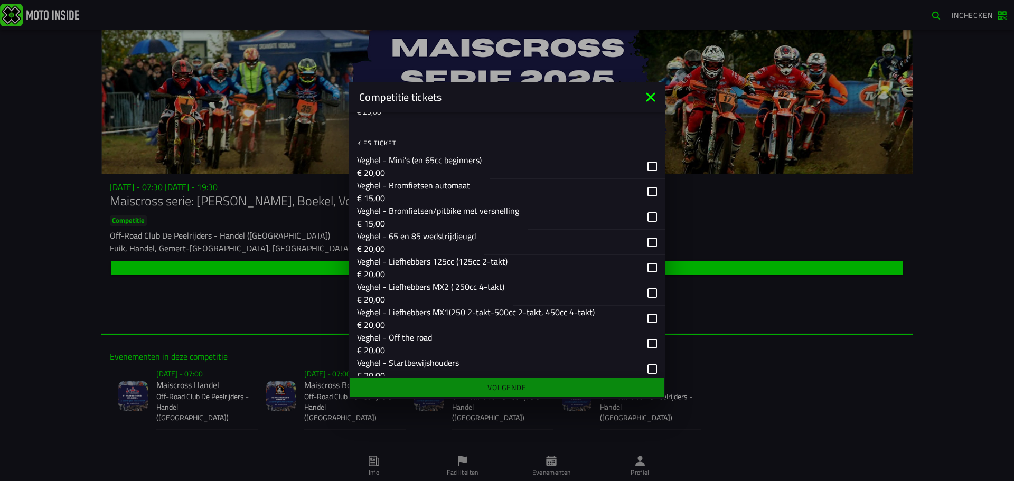
scroll to position [1569, 0]
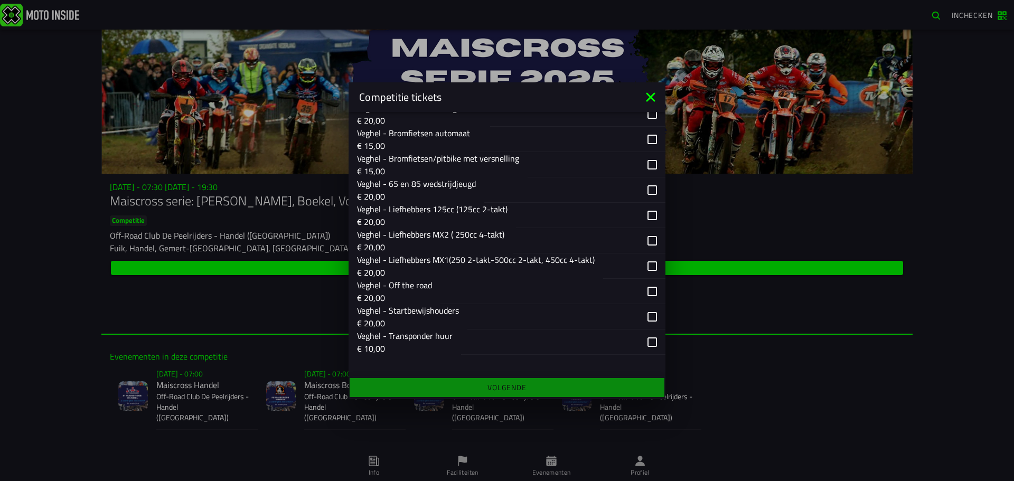
click at [432, 267] on p "€ 20,00" at bounding box center [476, 272] width 238 height 13
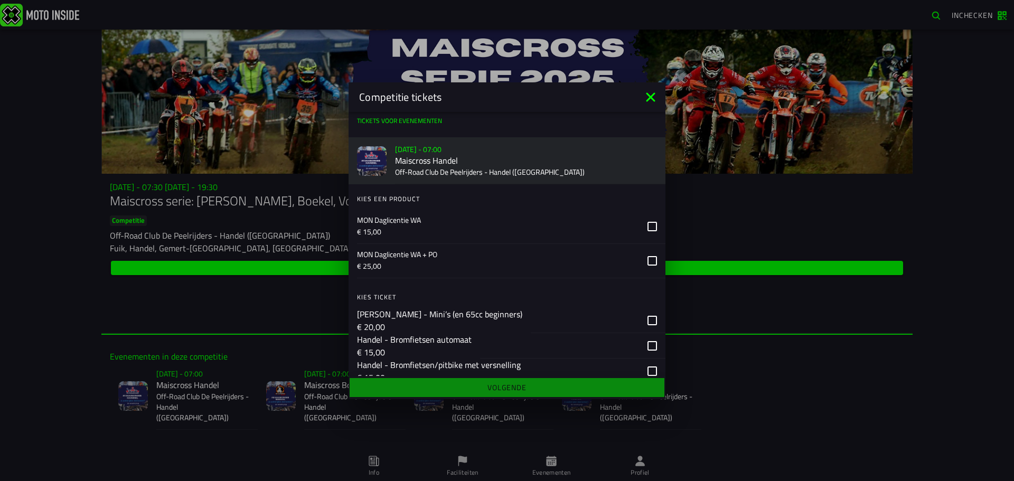
scroll to position [264, 0]
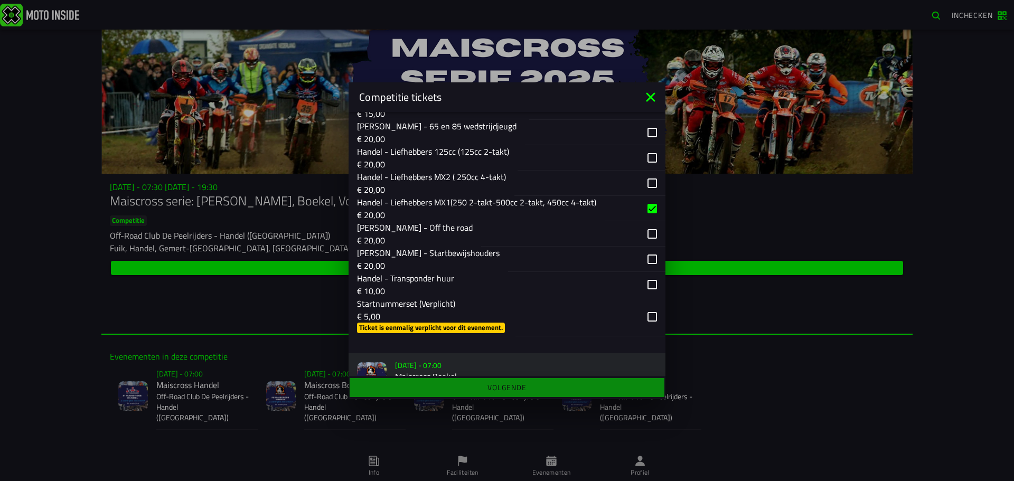
click at [538, 313] on div "button" at bounding box center [577, 316] width 124 height 39
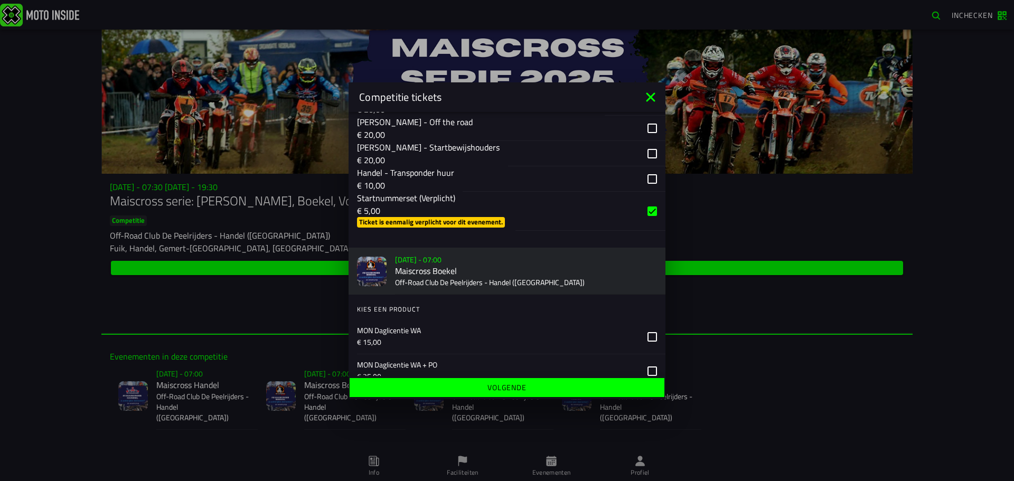
click at [531, 384] on span "Volgende" at bounding box center [507, 387] width 298 height 7
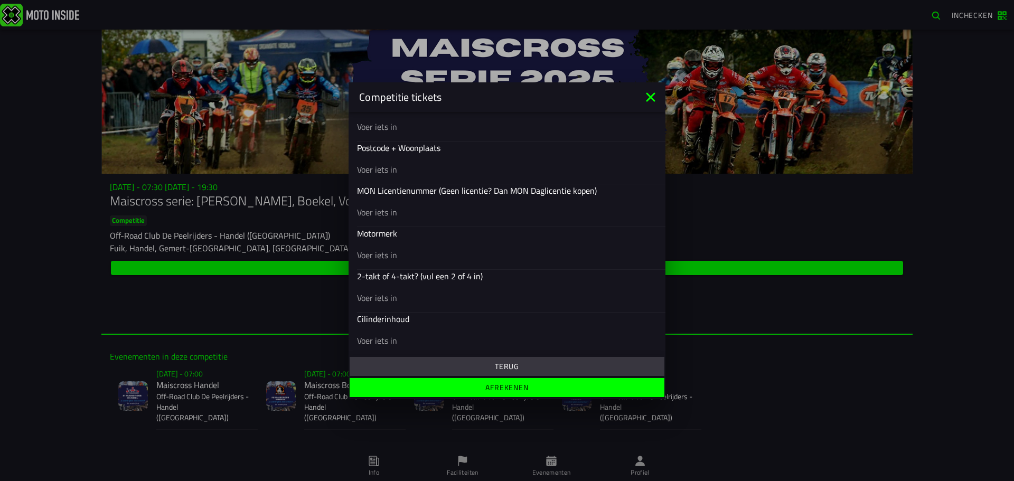
scroll to position [376, 0]
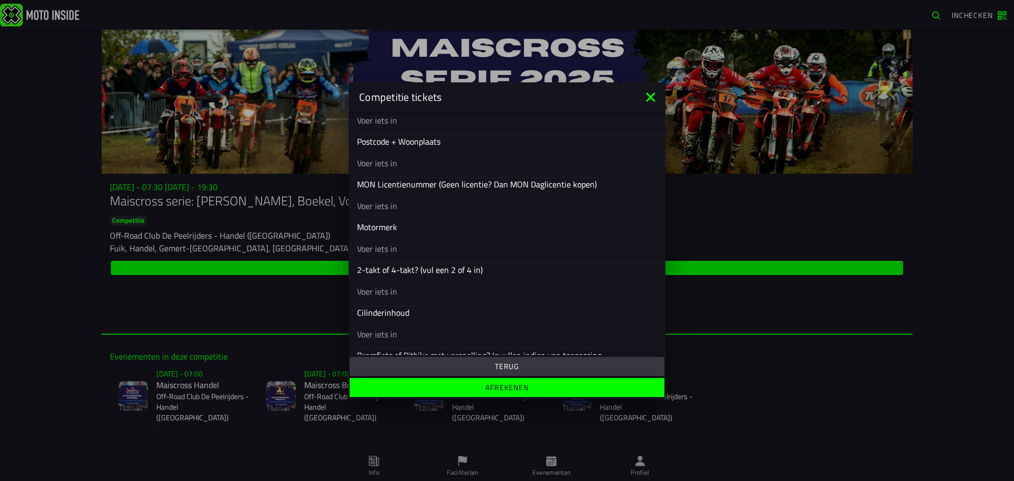
click at [393, 244] on input "text" at bounding box center [507, 248] width 300 height 13
type input "gasgas"
click at [378, 203] on input "text" at bounding box center [507, 205] width 300 height 13
type input "23716"
click at [411, 168] on input "text" at bounding box center [507, 162] width 300 height 13
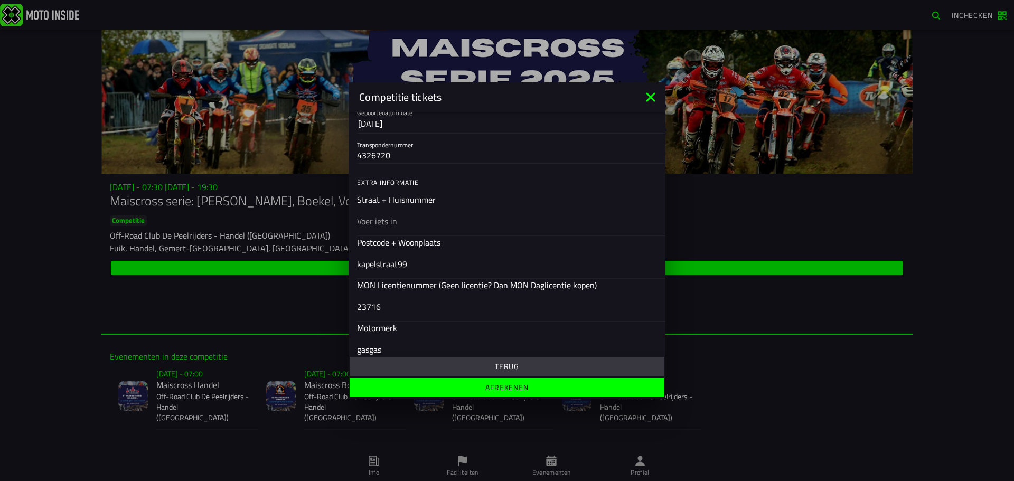
scroll to position [270, 0]
type input "kapelstraat99"
click at [407, 224] on input "text" at bounding box center [507, 225] width 300 height 13
drag, startPoint x: 418, startPoint y: 269, endPoint x: 352, endPoint y: 280, distance: 66.4
click at [352, 280] on div "Postcode + Woonplaats kapelstraat99" at bounding box center [507, 262] width 317 height 43
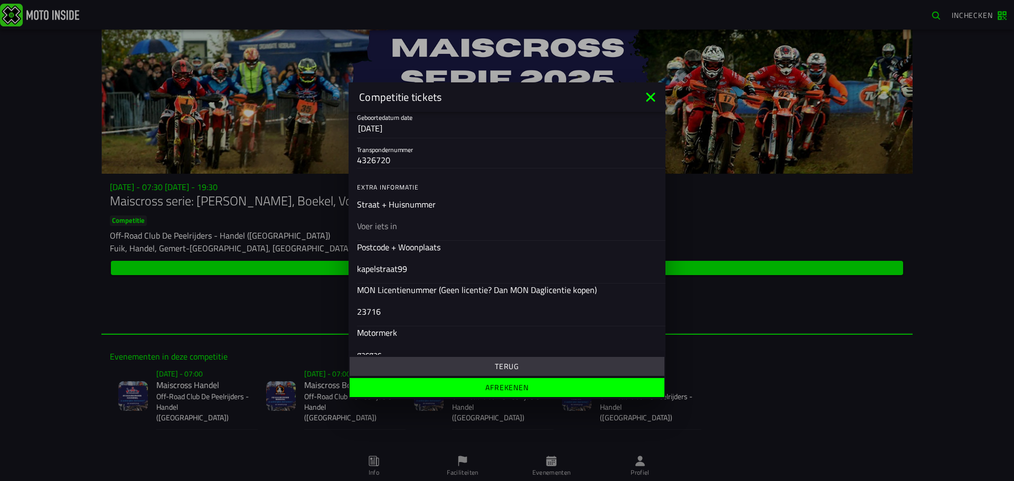
click at [400, 217] on div at bounding box center [507, 226] width 300 height 30
click at [400, 219] on input "text" at bounding box center [507, 225] width 300 height 13
click at [399, 220] on input "text" at bounding box center [507, 225] width 300 height 13
paste input "kapelstraat99"
type input "kapelstraat99"
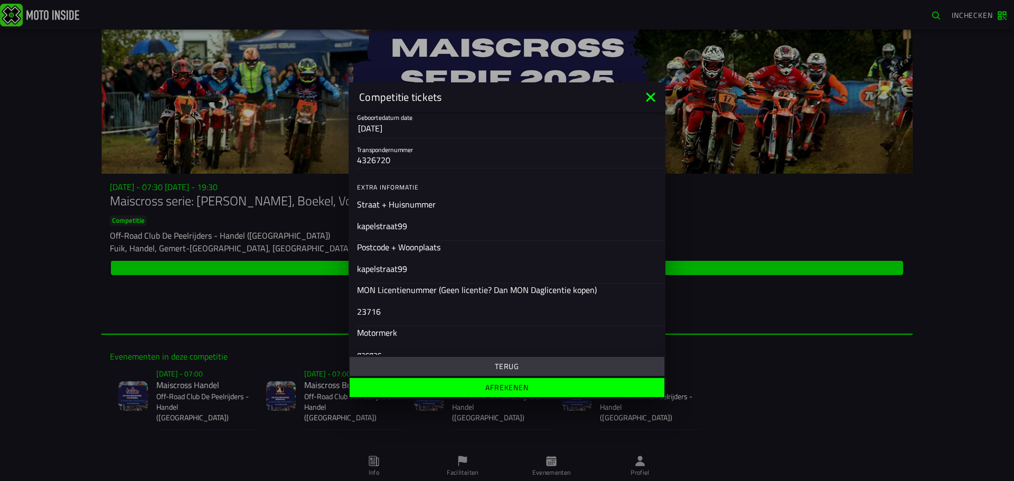
drag, startPoint x: 401, startPoint y: 267, endPoint x: 369, endPoint y: 274, distance: 32.4
click at [369, 274] on div "kapelstraat99" at bounding box center [507, 269] width 300 height 30
click at [369, 274] on input "kapelstraat99" at bounding box center [507, 268] width 300 height 13
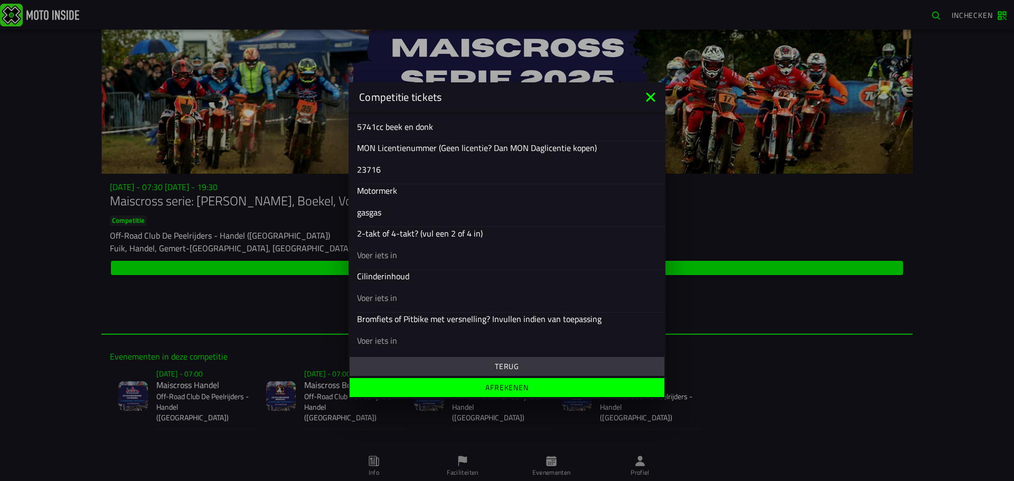
scroll to position [417, 0]
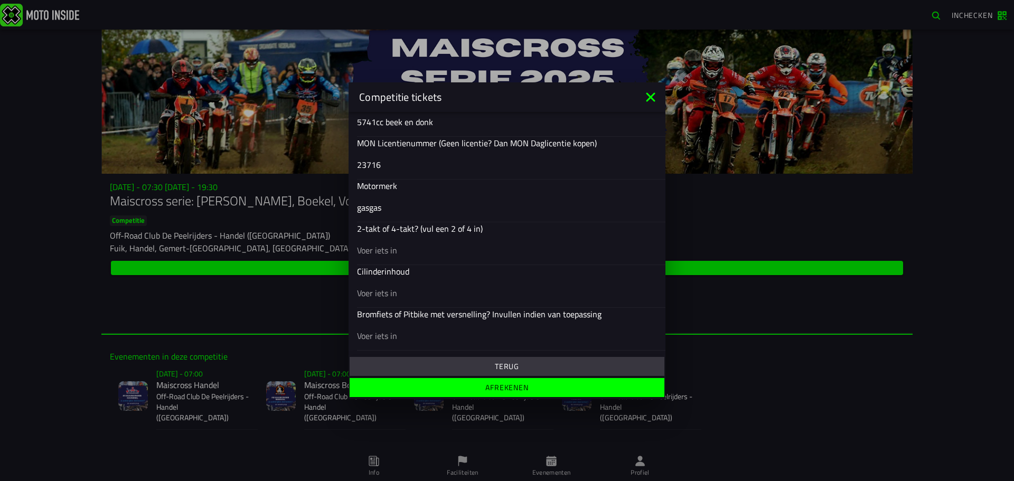
type input "5741cc beek en donk"
click at [395, 251] on input "text" at bounding box center [507, 249] width 300 height 13
type input "4 takt"
click at [397, 290] on input "text" at bounding box center [507, 292] width 300 height 13
type input "350"
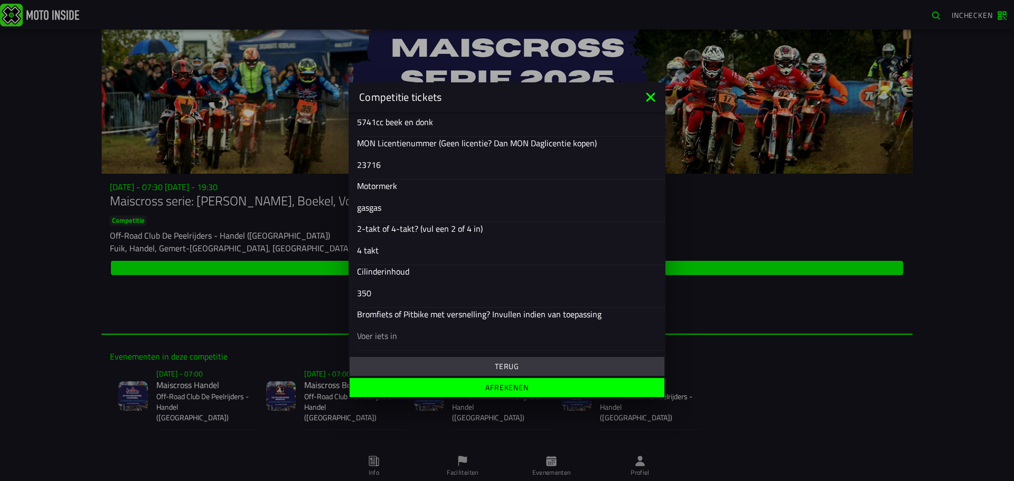
click at [484, 386] on span "Afrekenen" at bounding box center [507, 387] width 298 height 7
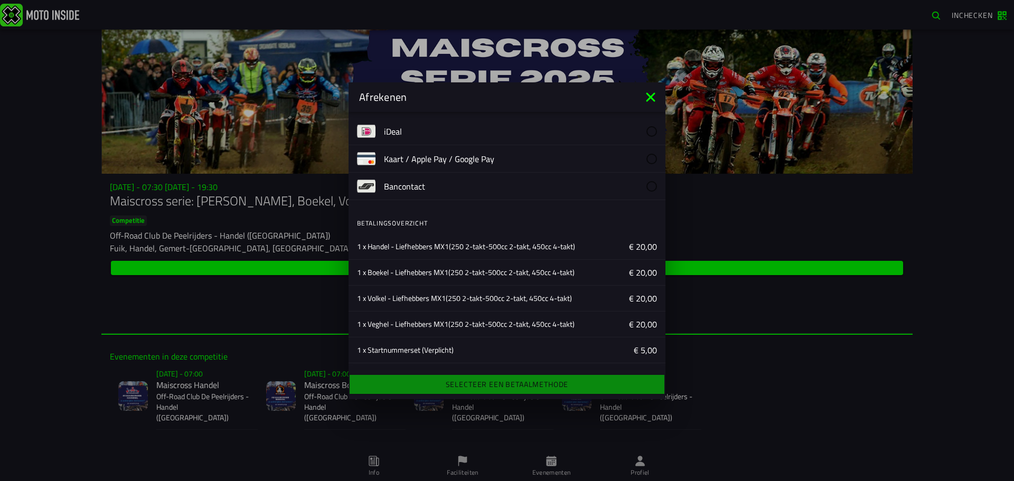
scroll to position [0, 0]
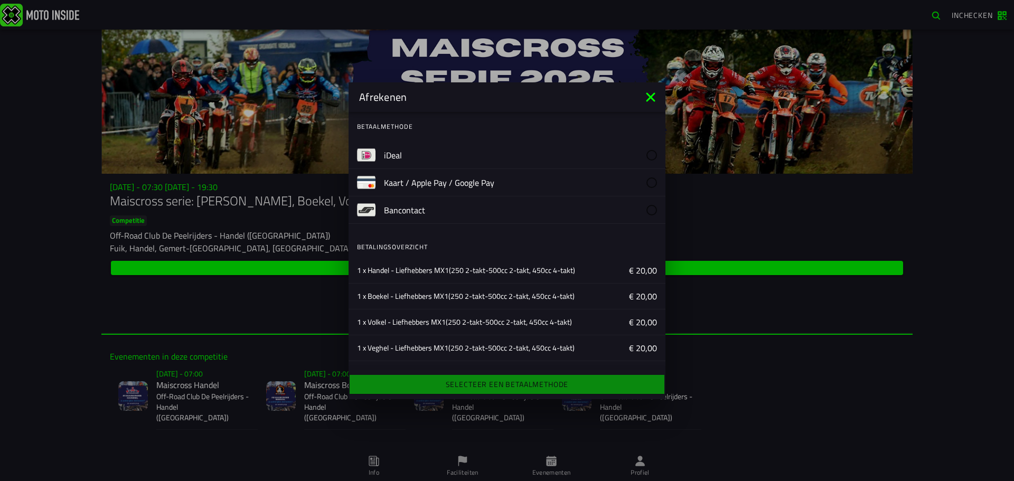
click at [404, 154] on label "iDeal" at bounding box center [520, 155] width 273 height 27
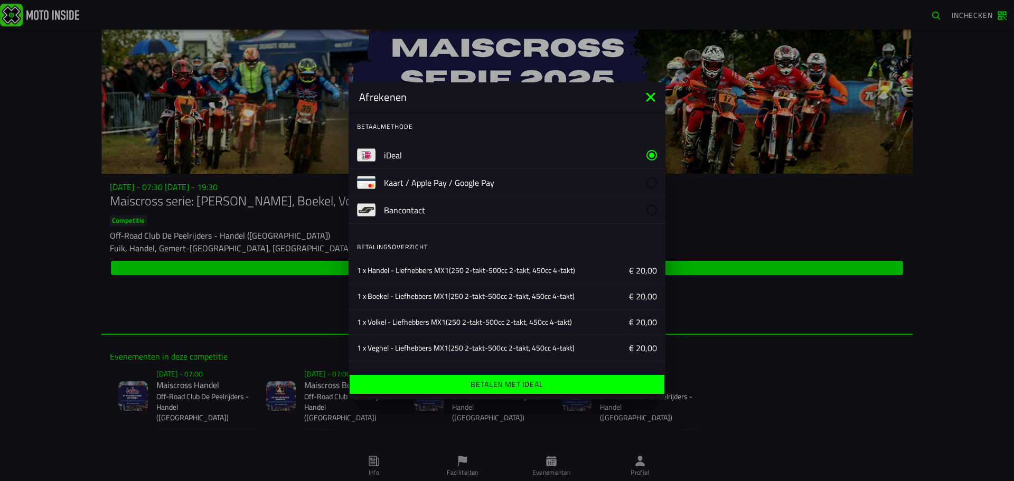
drag, startPoint x: 523, startPoint y: 381, endPoint x: 520, endPoint y: 372, distance: 9.5
click at [522, 377] on button "Betalen met iDeal" at bounding box center [507, 384] width 315 height 19
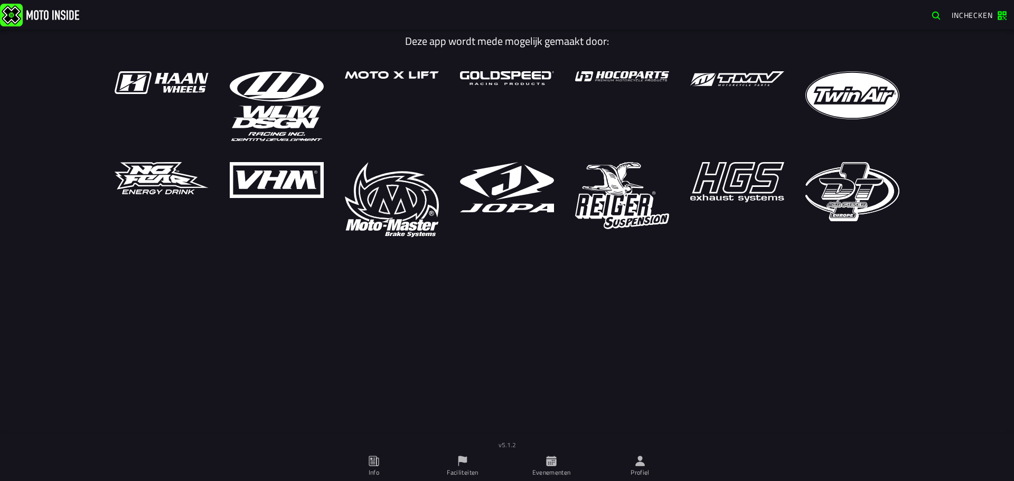
click at [544, 468] on ion-label "Evenementen" at bounding box center [551, 473] width 39 height 10
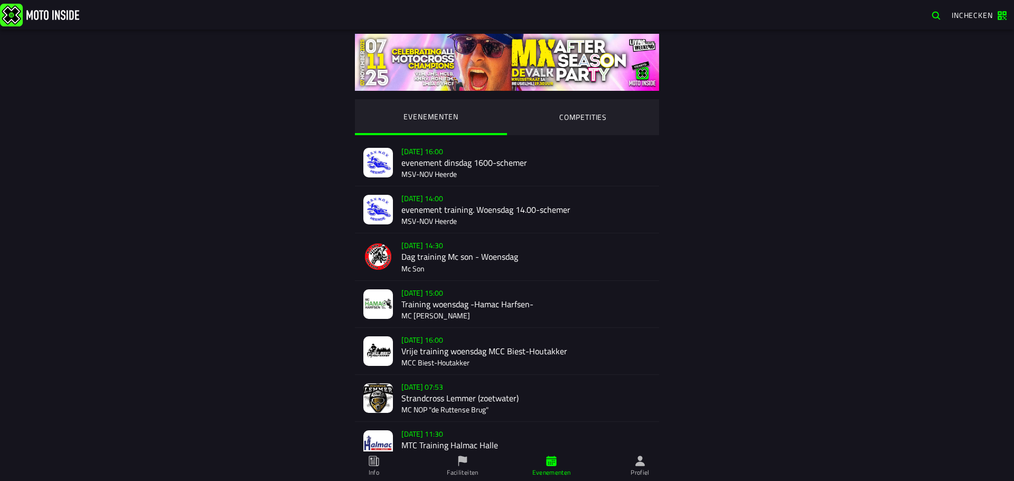
click at [567, 116] on ion-segment-button "COMPETITIES" at bounding box center [583, 117] width 152 height 36
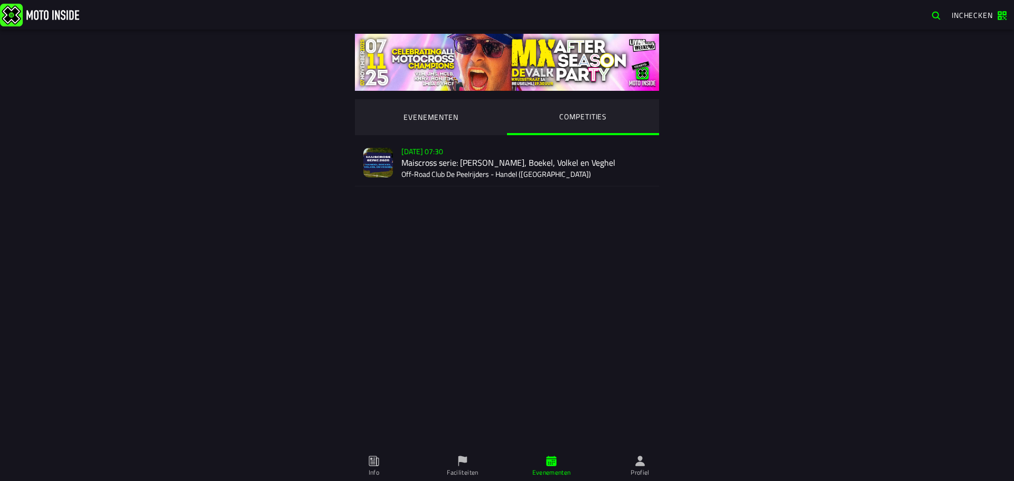
click at [437, 171] on div "[DATE] 07:30 Maiscross serie: Handel, Boekel, Volkel en Veghel Off-Road Club De…" at bounding box center [525, 162] width 249 height 46
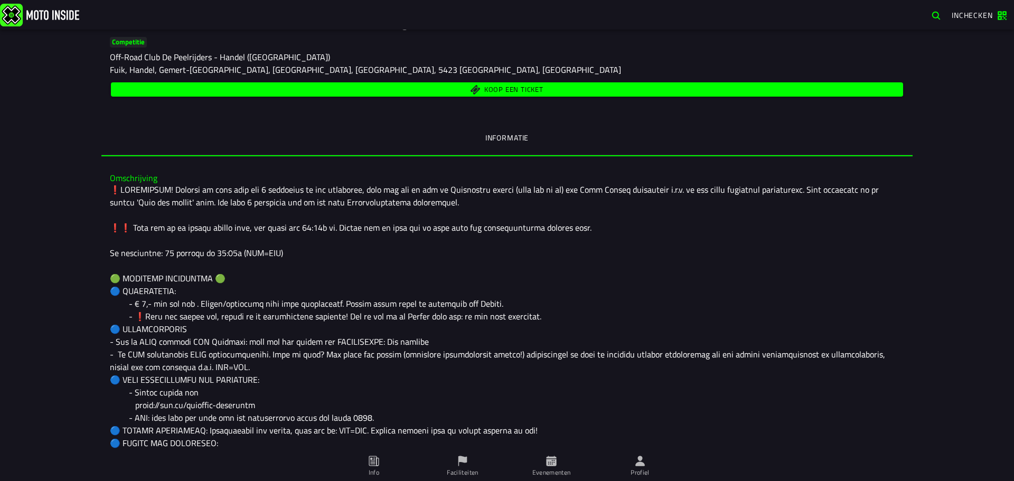
scroll to position [211, 0]
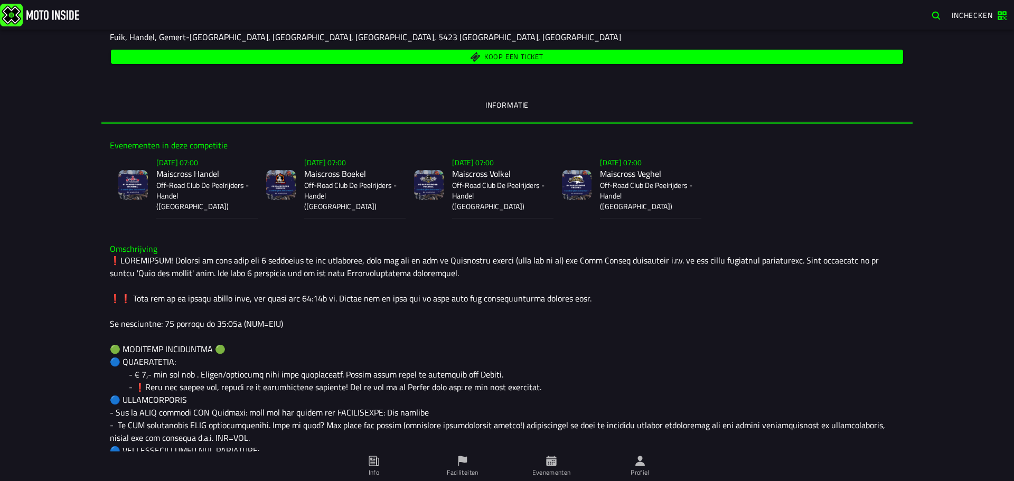
click at [477, 54] on span "Koop een ticket" at bounding box center [507, 57] width 780 height 10
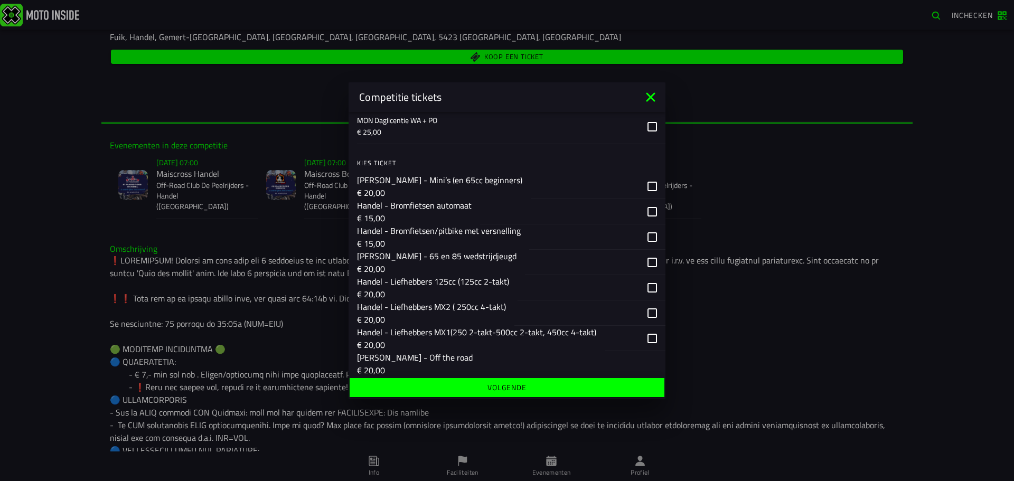
scroll to position [158, 0]
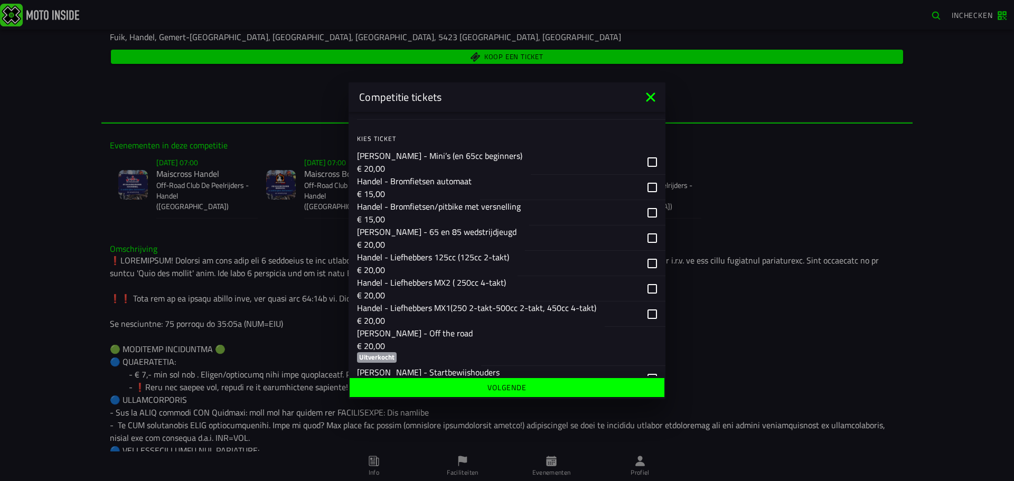
click at [651, 97] on icon at bounding box center [650, 96] width 9 height 9
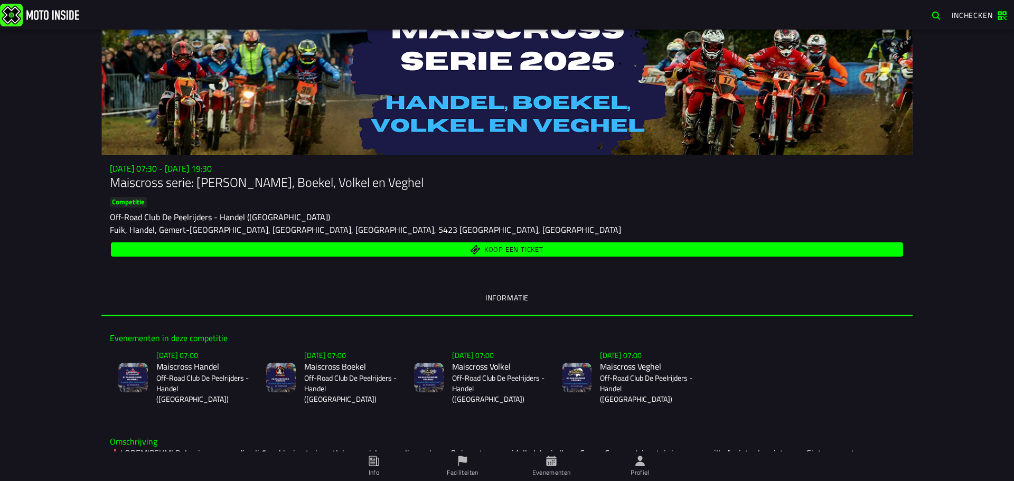
scroll to position [0, 0]
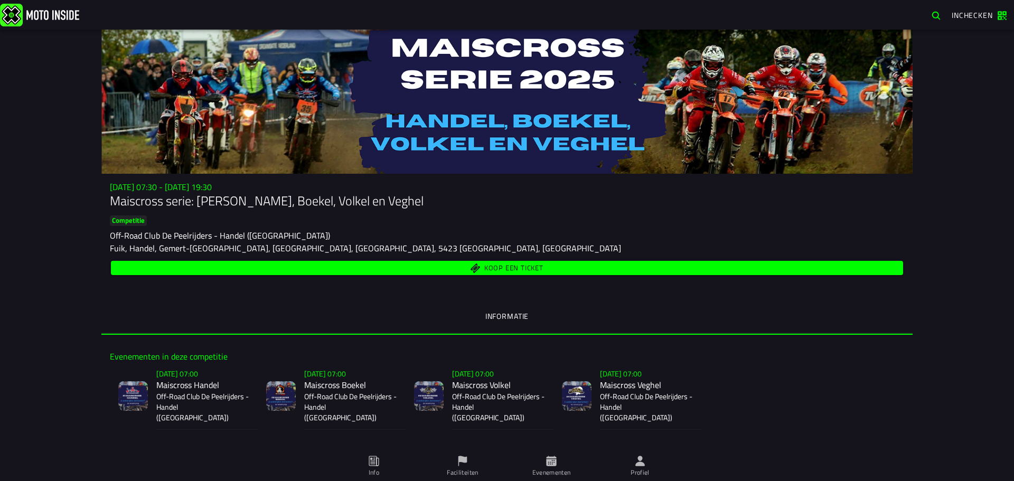
click at [495, 271] on span "Koop een ticket" at bounding box center [513, 268] width 59 height 7
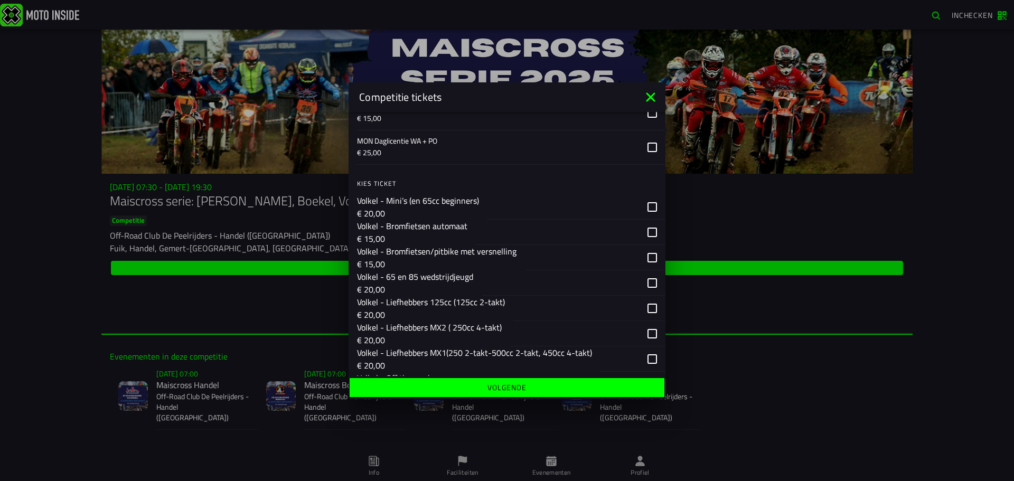
scroll to position [1162, 0]
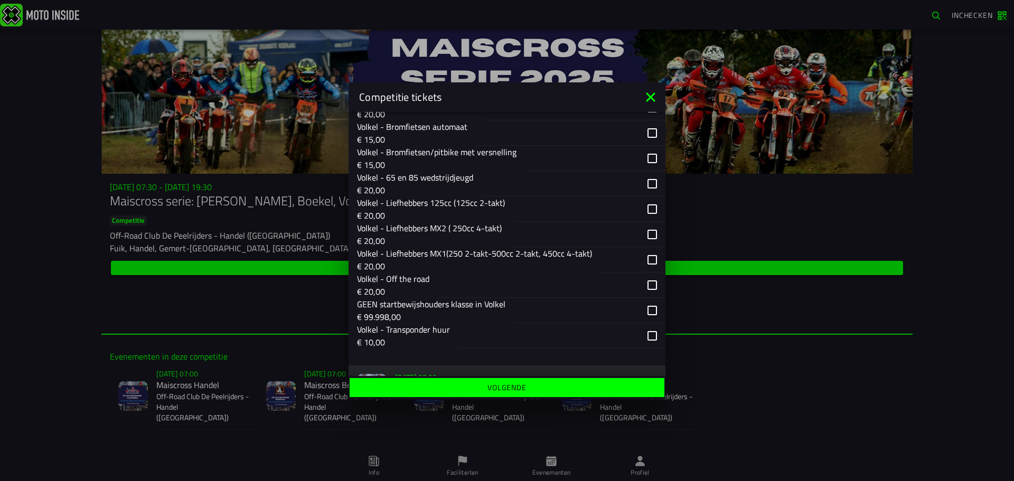
click at [501, 312] on p "€ 99.998,00" at bounding box center [431, 316] width 148 height 13
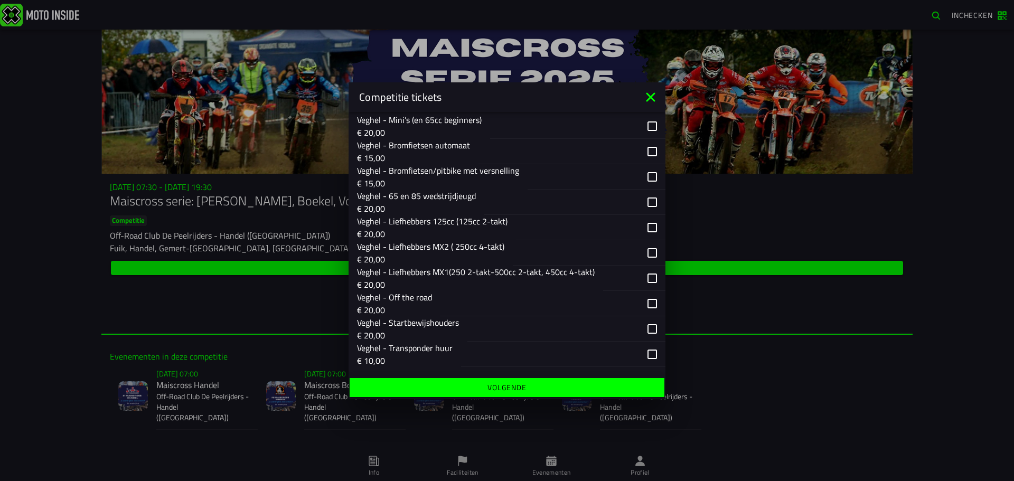
scroll to position [1597, 0]
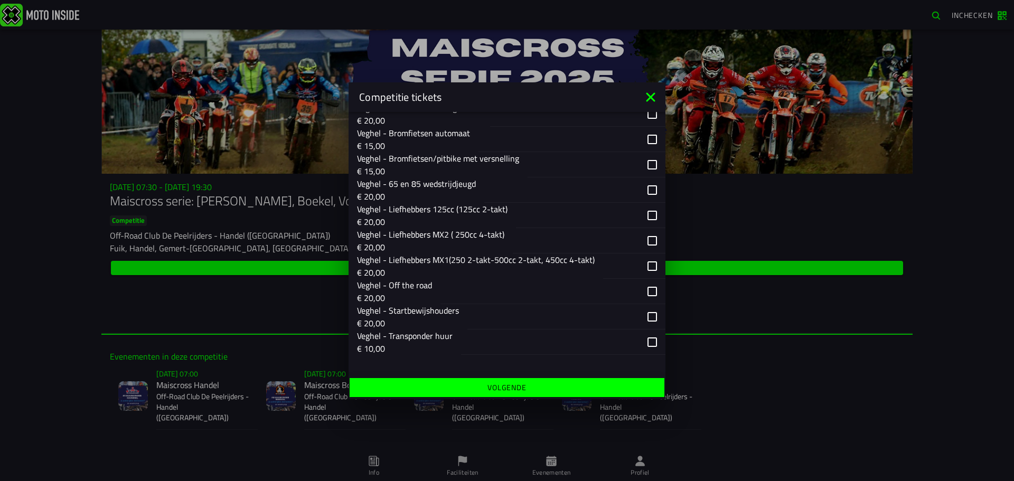
click at [715, 341] on ion-backdrop at bounding box center [507, 240] width 1014 height 481
